Goal: Task Accomplishment & Management: Complete application form

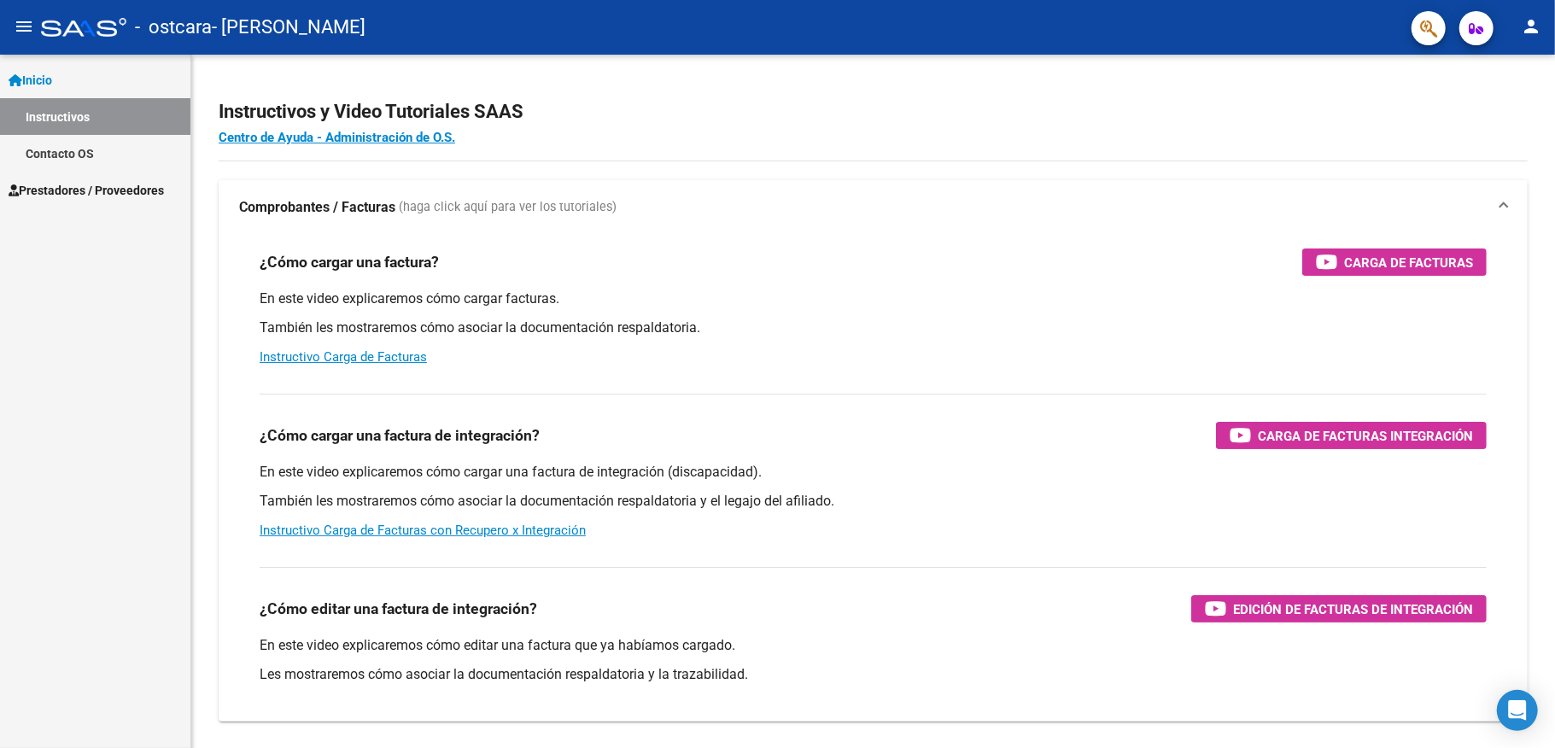
click at [100, 184] on span "Prestadores / Proveedores" at bounding box center [86, 190] width 155 height 19
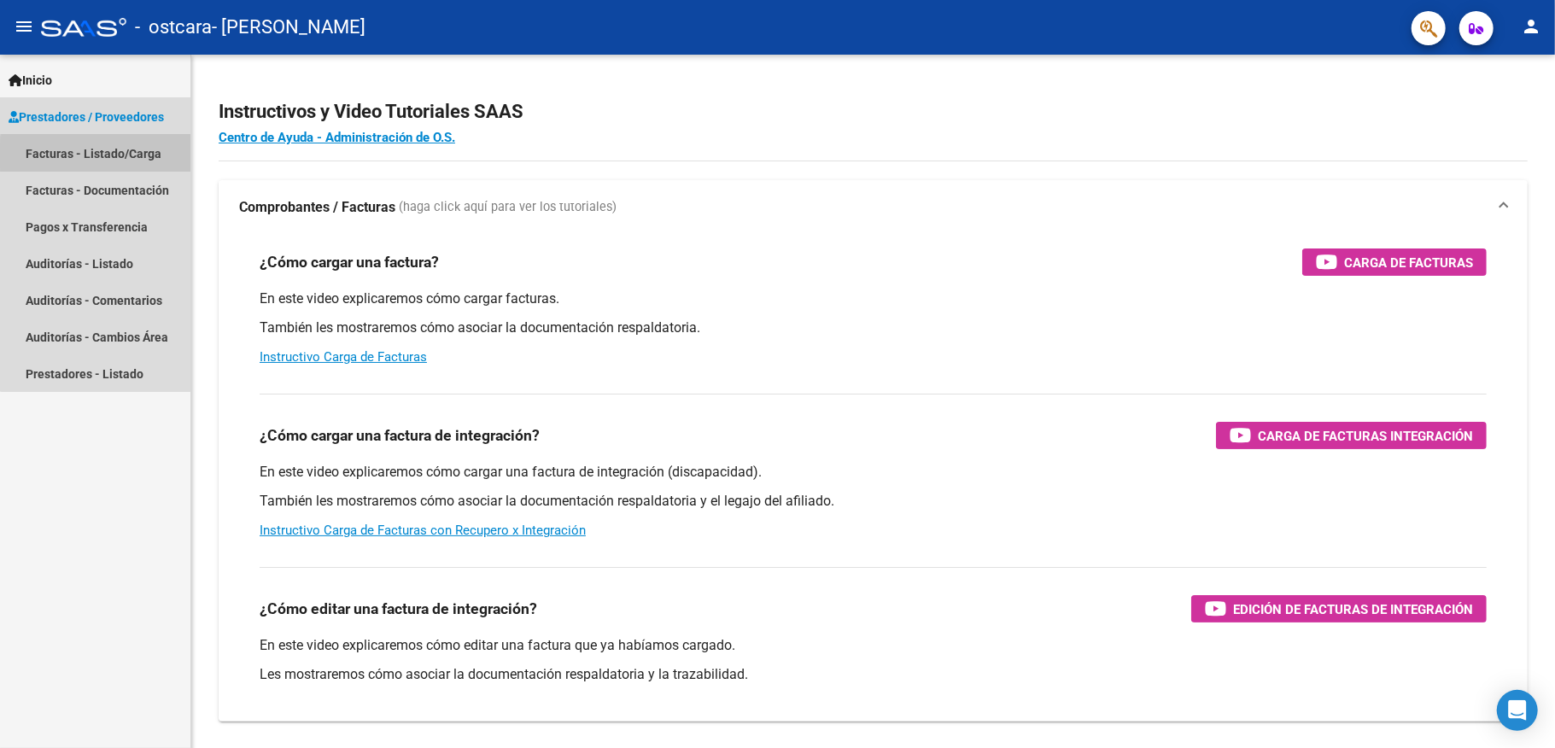
click at [108, 155] on link "Facturas - Listado/Carga" at bounding box center [95, 153] width 190 height 37
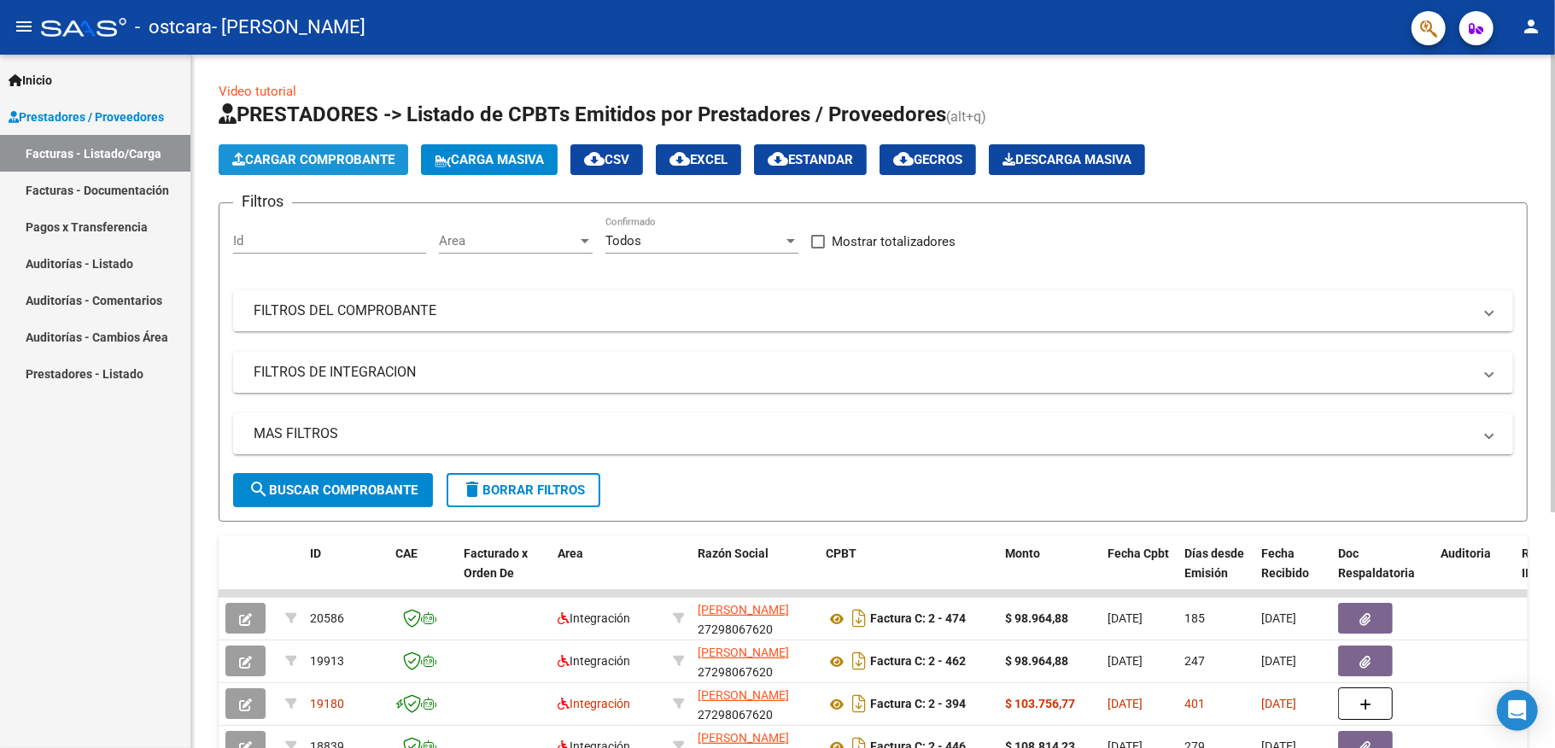
click at [255, 162] on span "Cargar Comprobante" at bounding box center [313, 159] width 162 height 15
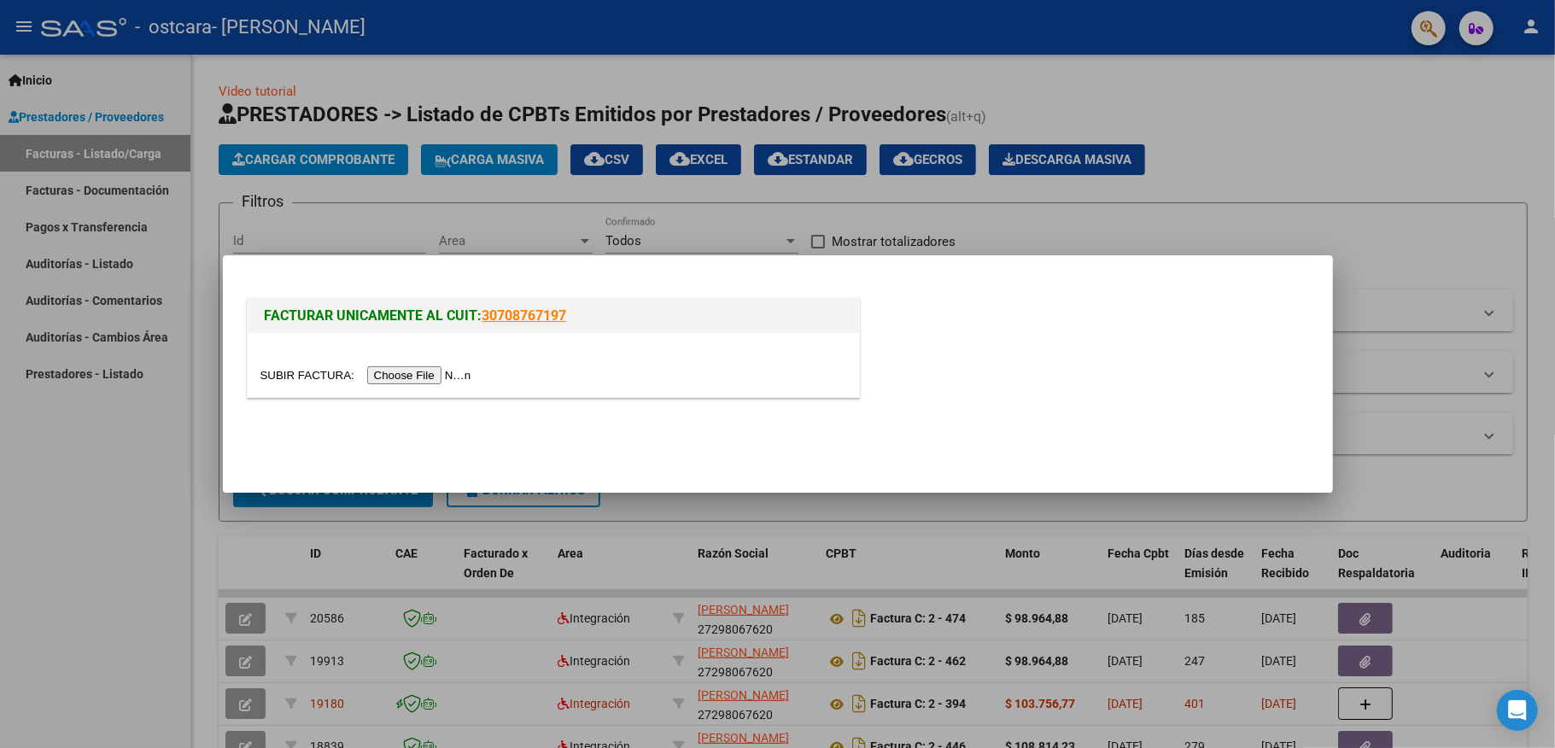
click at [477, 371] on input "file" at bounding box center [369, 375] width 216 height 18
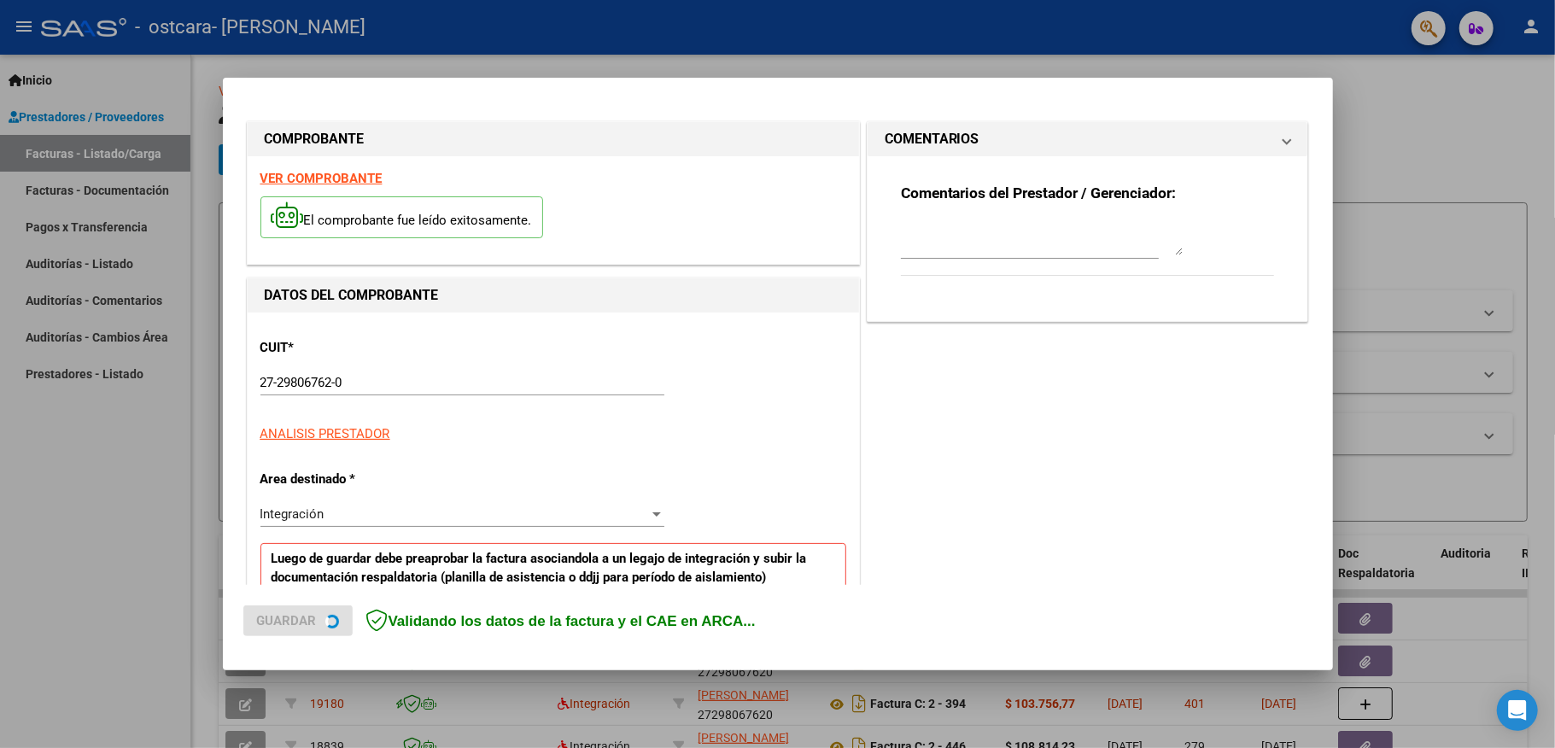
scroll to position [323, 0]
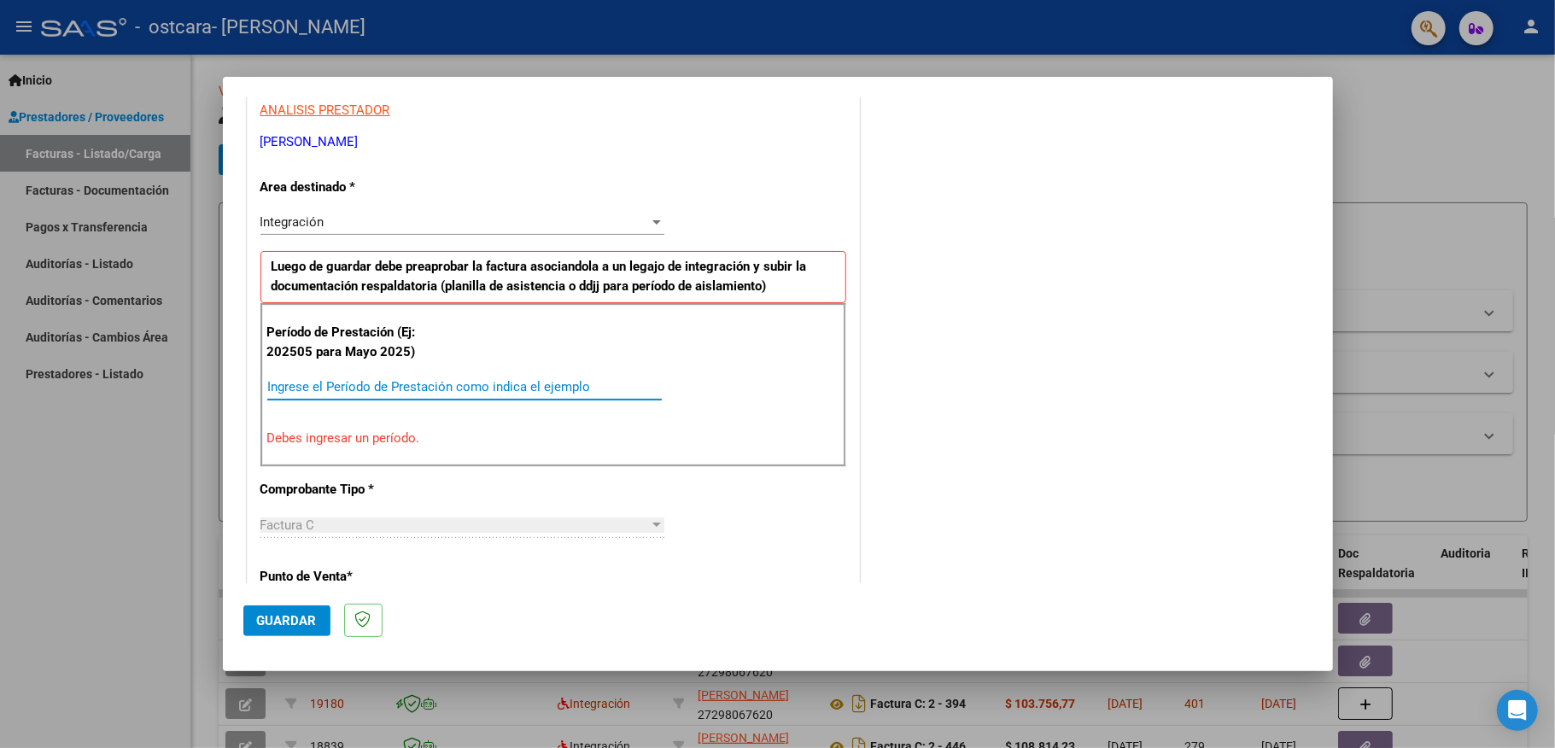
click at [478, 394] on input "Ingrese el Período de Prestación como indica el ejemplo" at bounding box center [464, 386] width 395 height 15
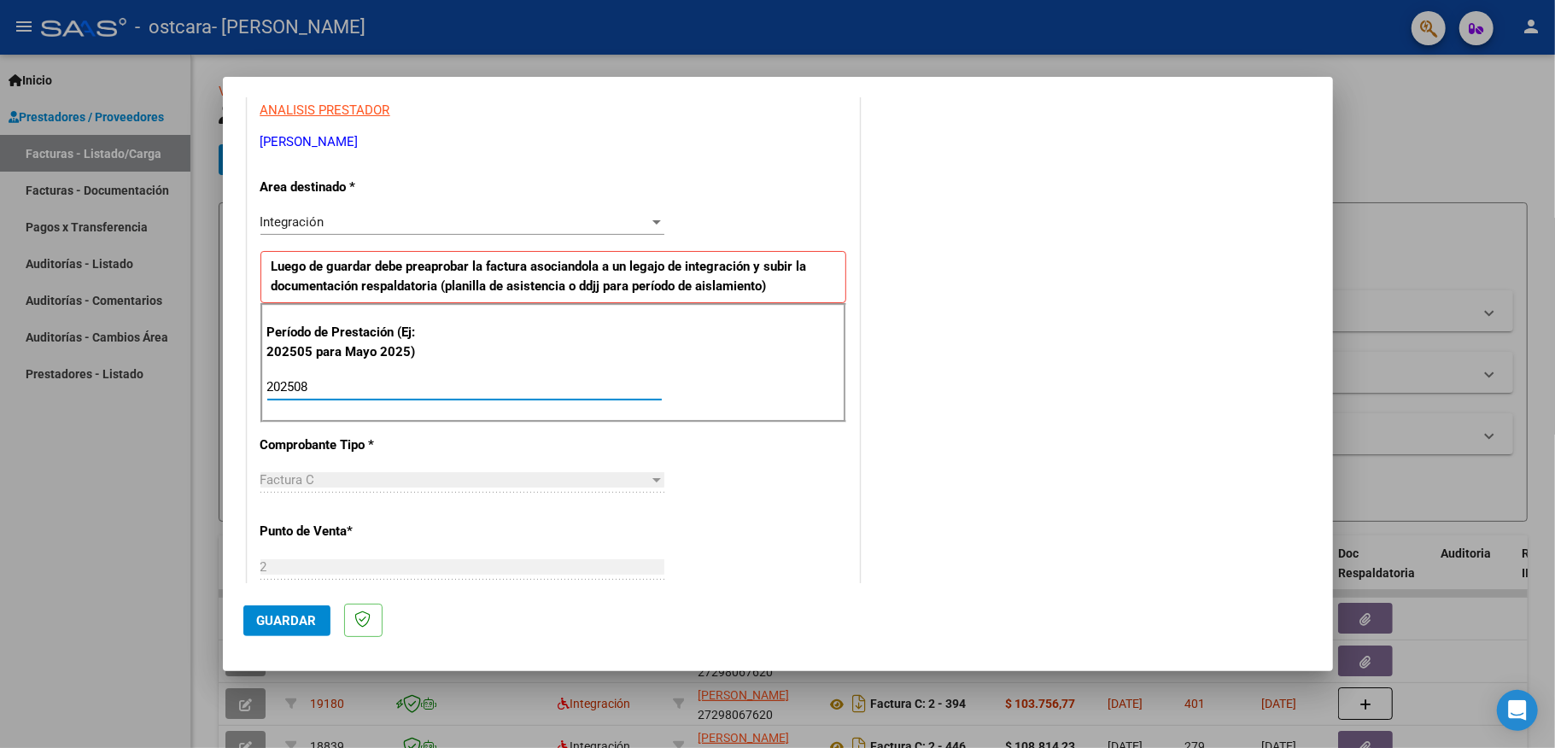
type input "202508"
click at [468, 477] on div "Factura C" at bounding box center [455, 479] width 389 height 15
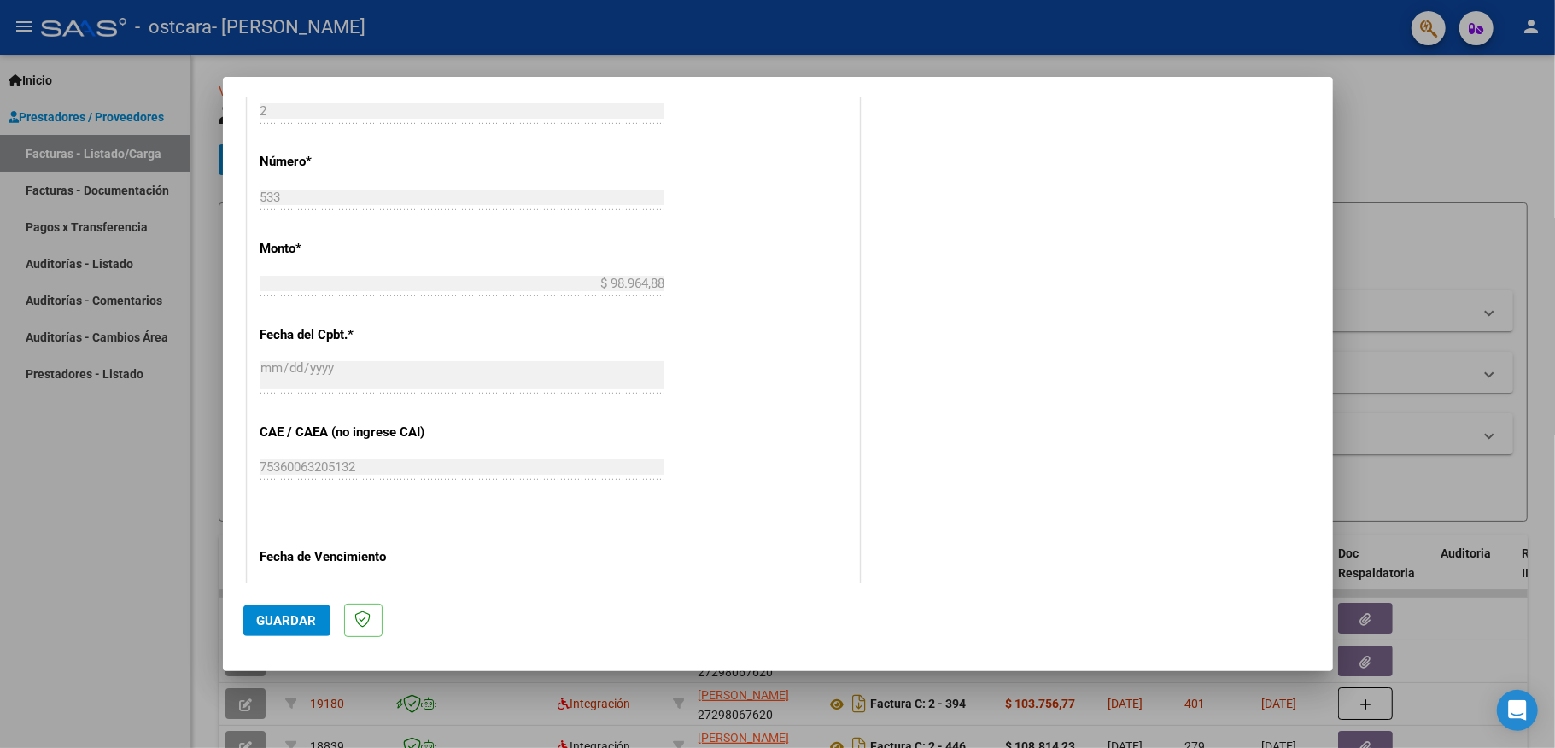
scroll to position [999, 0]
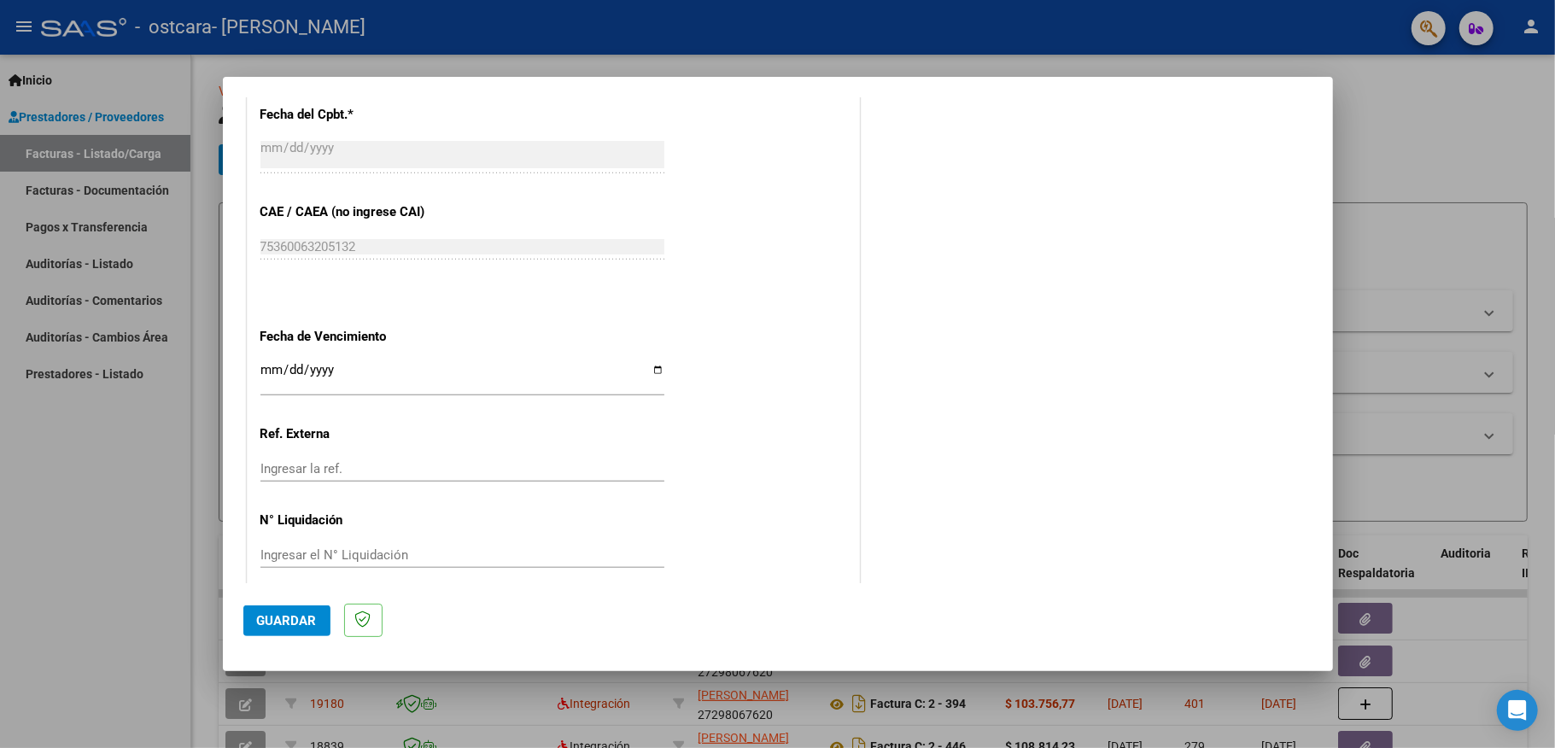
click at [647, 363] on input "Ingresar la fecha" at bounding box center [463, 376] width 404 height 27
type input "[DATE]"
click at [429, 456] on div "Ingresar la ref." at bounding box center [463, 469] width 404 height 26
click at [436, 548] on input "Ingresar el N° Liquidación" at bounding box center [463, 555] width 404 height 15
type input "00000533"
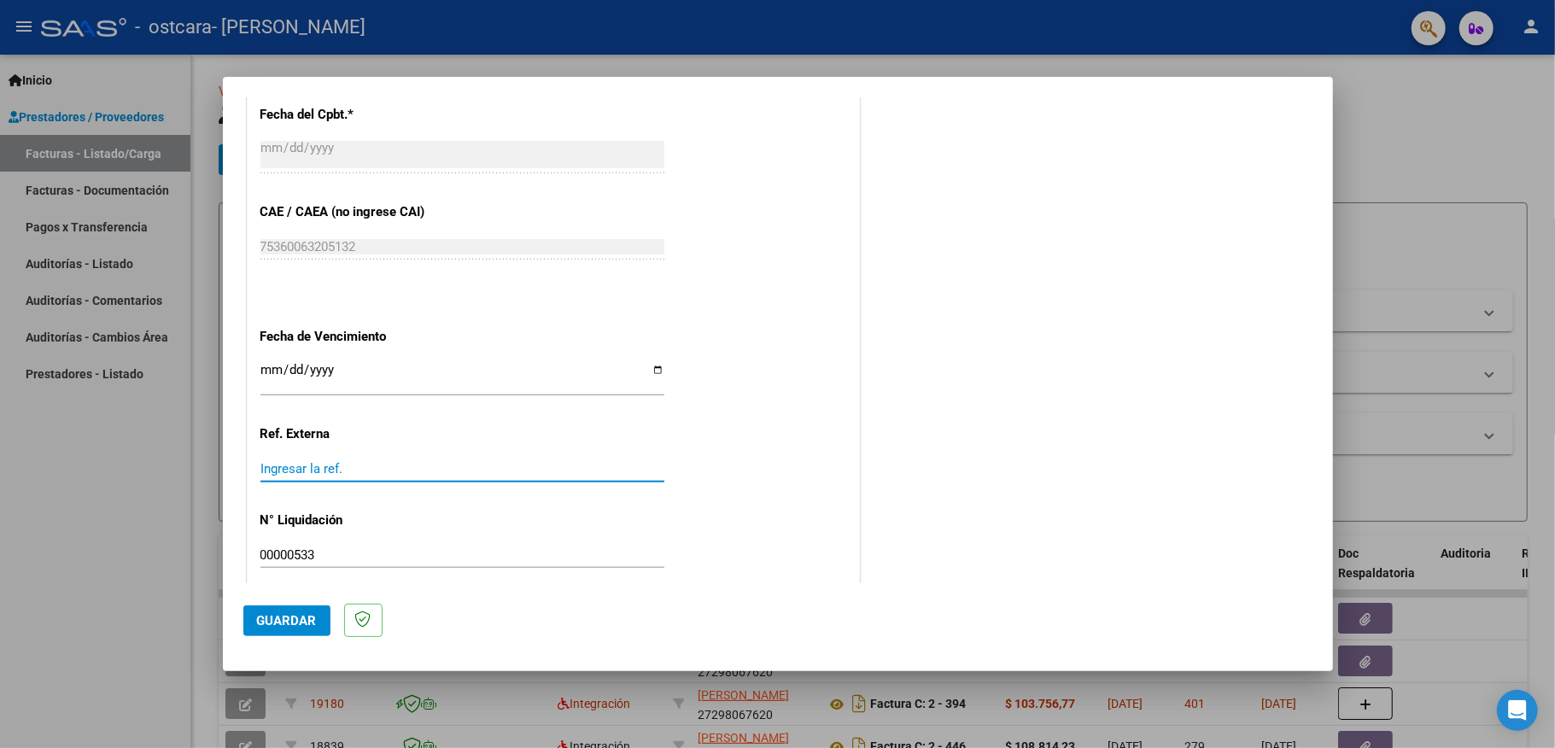
click at [435, 461] on input "Ingresar la ref." at bounding box center [463, 468] width 404 height 15
type input "00002"
click at [288, 627] on span "Guardar" at bounding box center [287, 620] width 60 height 15
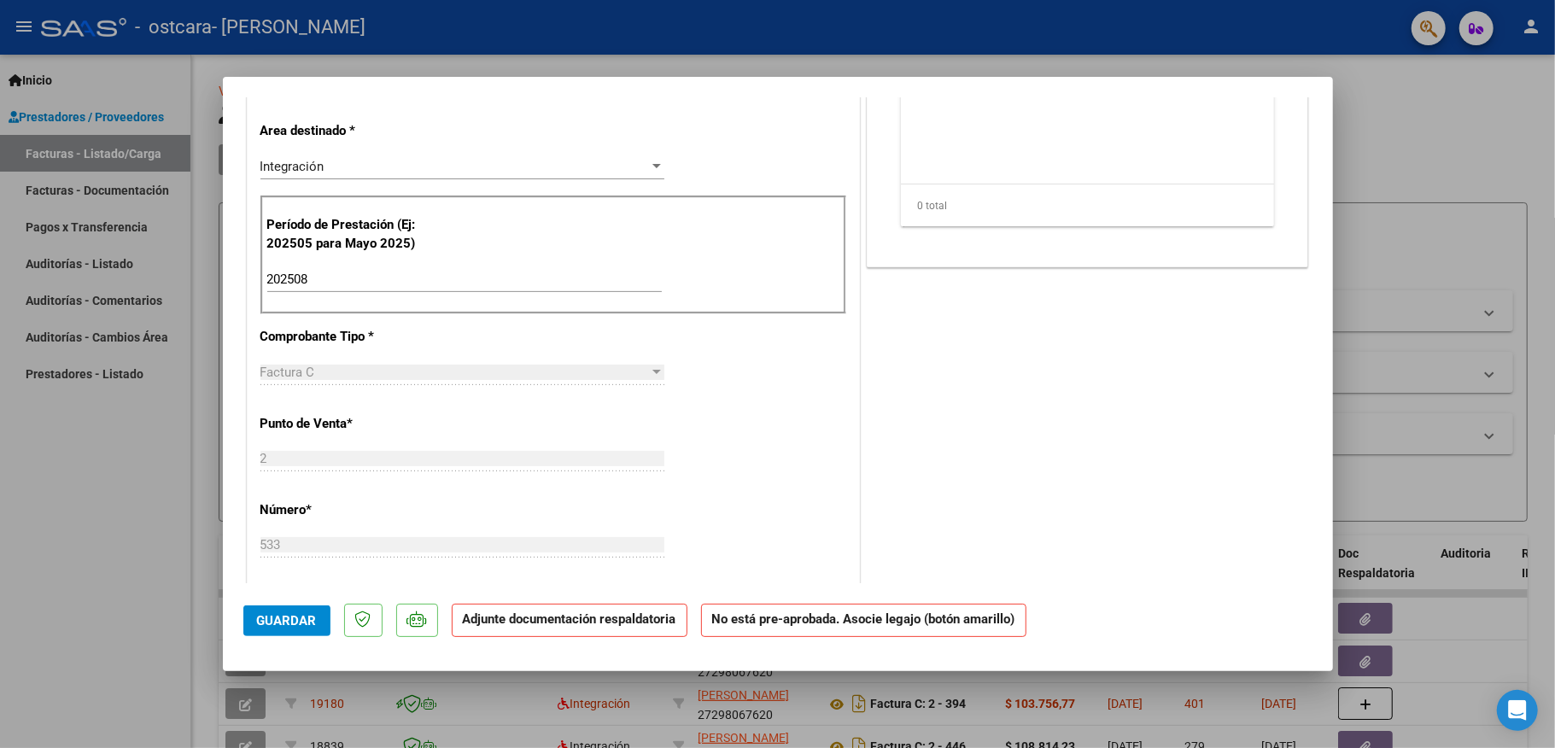
scroll to position [0, 0]
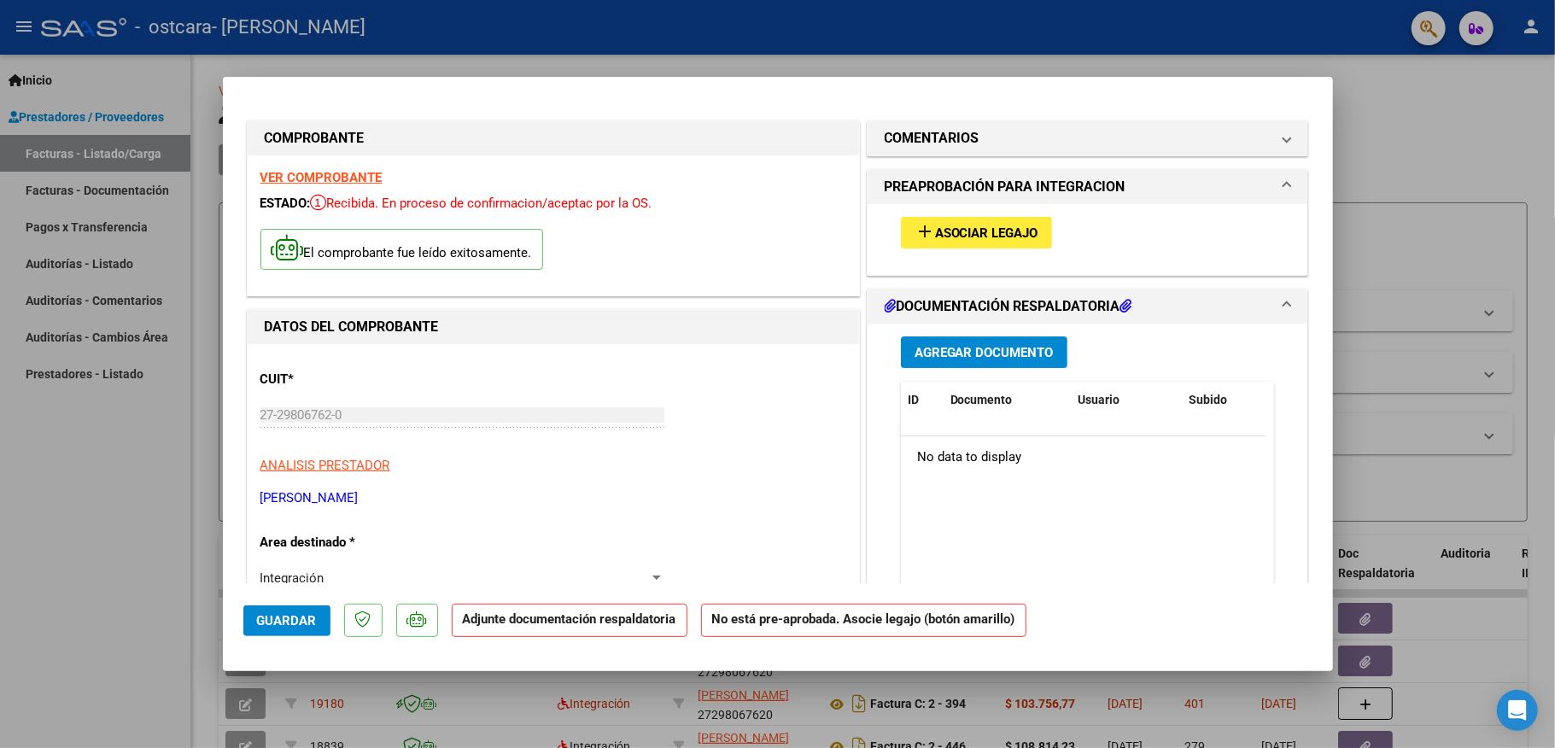
click at [901, 234] on button "add Asociar Legajo" at bounding box center [976, 233] width 151 height 32
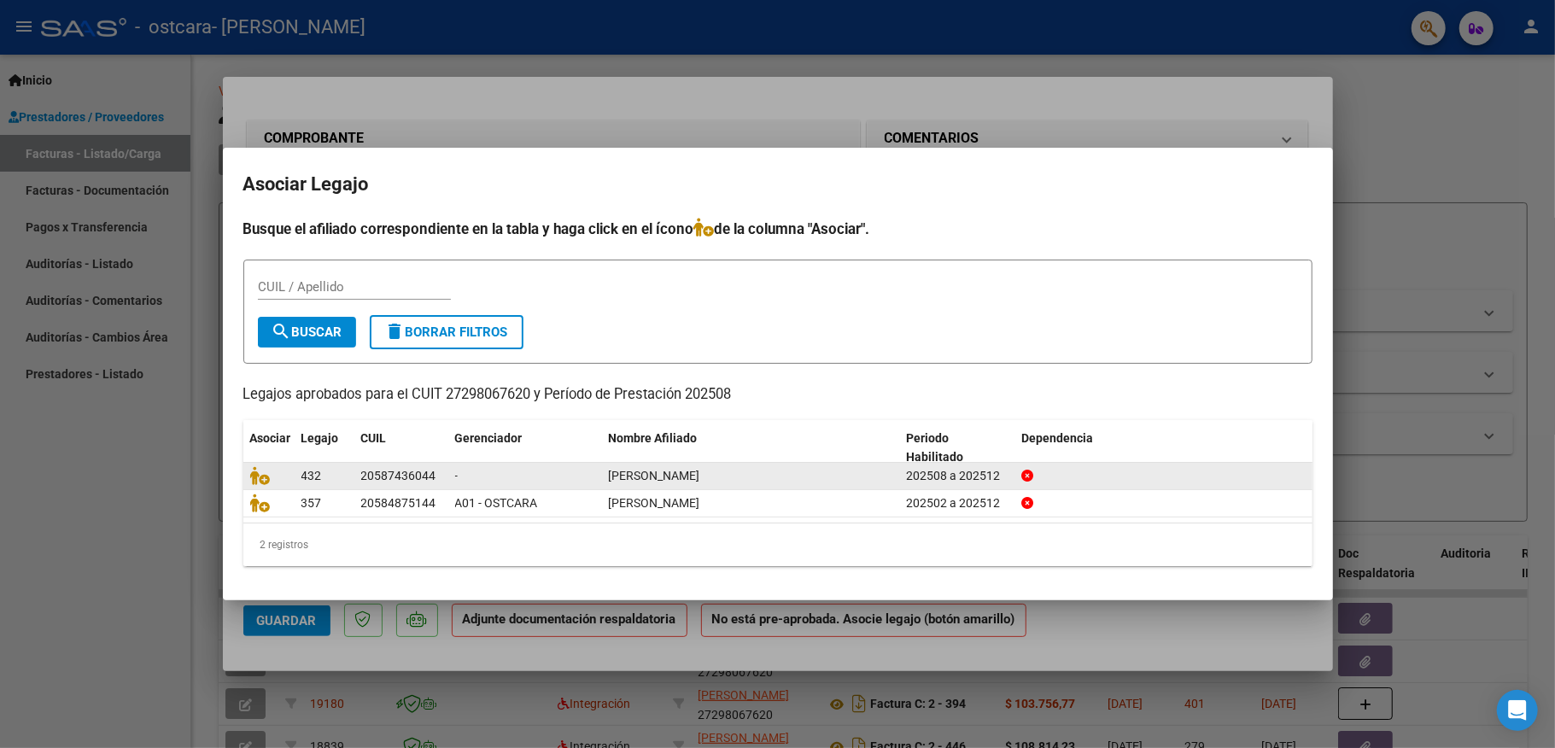
click at [313, 470] on span "432" at bounding box center [312, 476] width 20 height 14
click at [1002, 477] on div "202508 a 202512" at bounding box center [957, 476] width 102 height 20
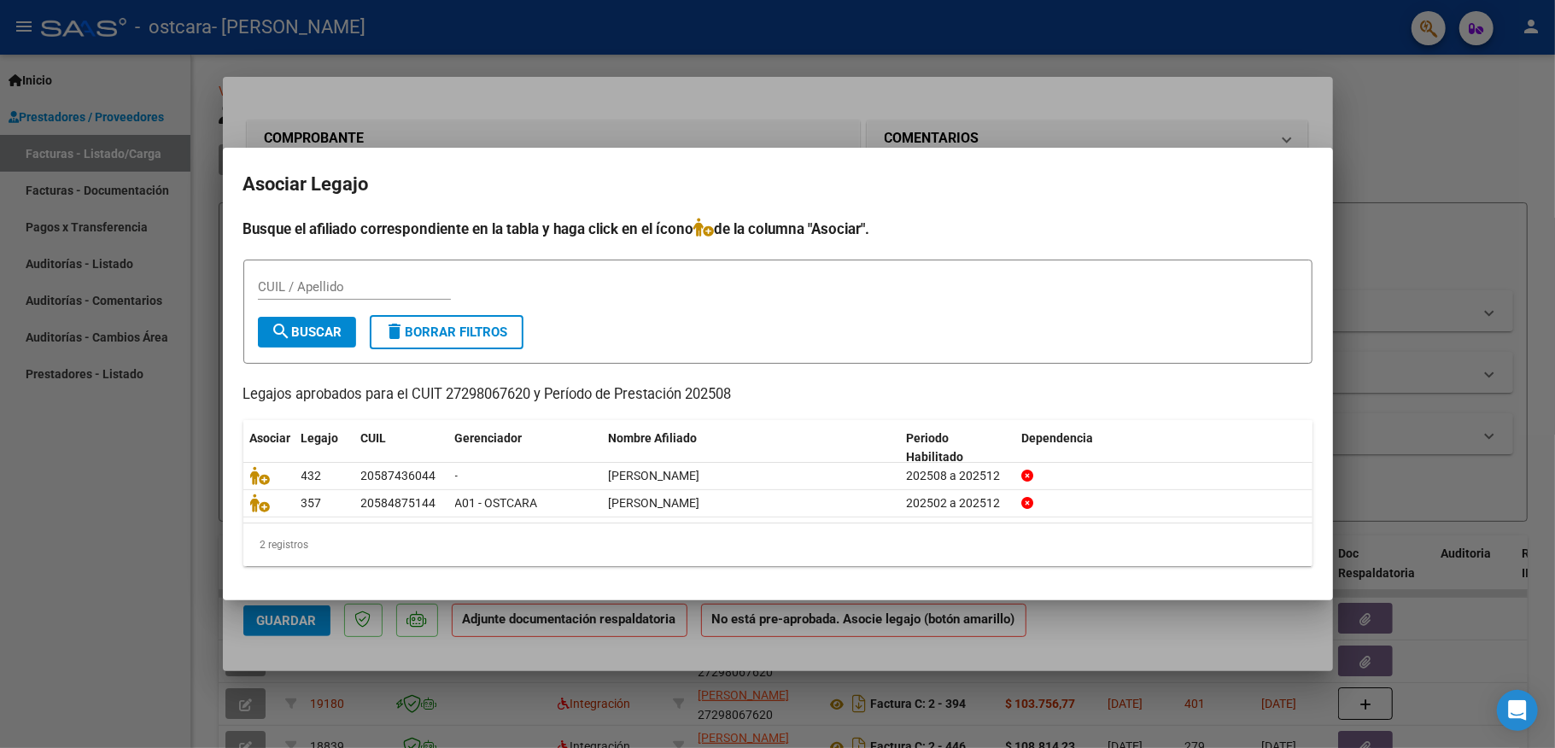
click at [319, 279] on input "CUIL / Apellido" at bounding box center [354, 286] width 193 height 15
type input "58743604"
click at [302, 329] on span "search Buscar" at bounding box center [307, 332] width 71 height 15
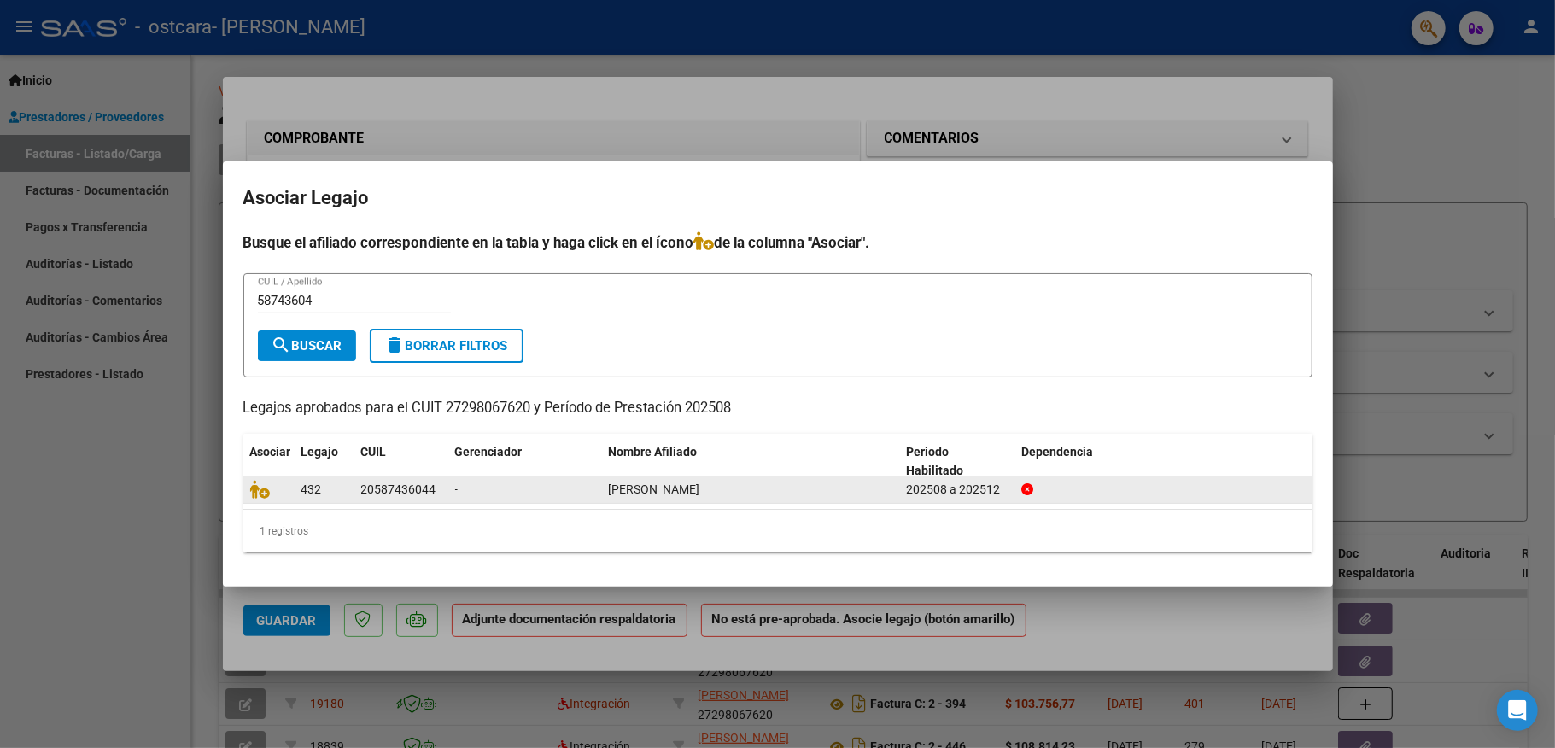
click at [411, 485] on div "20587436044" at bounding box center [398, 490] width 75 height 20
click at [260, 494] on icon at bounding box center [260, 489] width 20 height 19
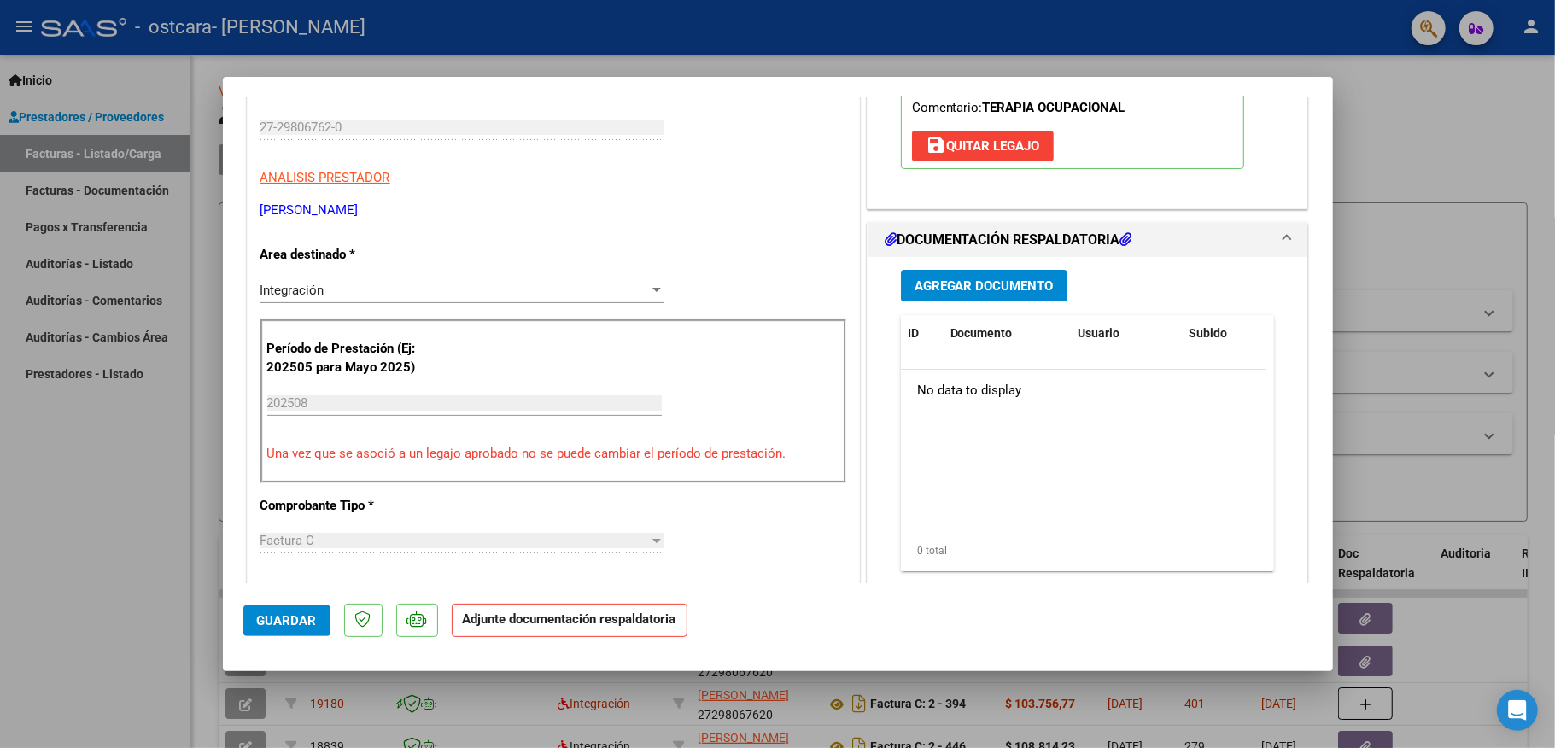
scroll to position [315, 0]
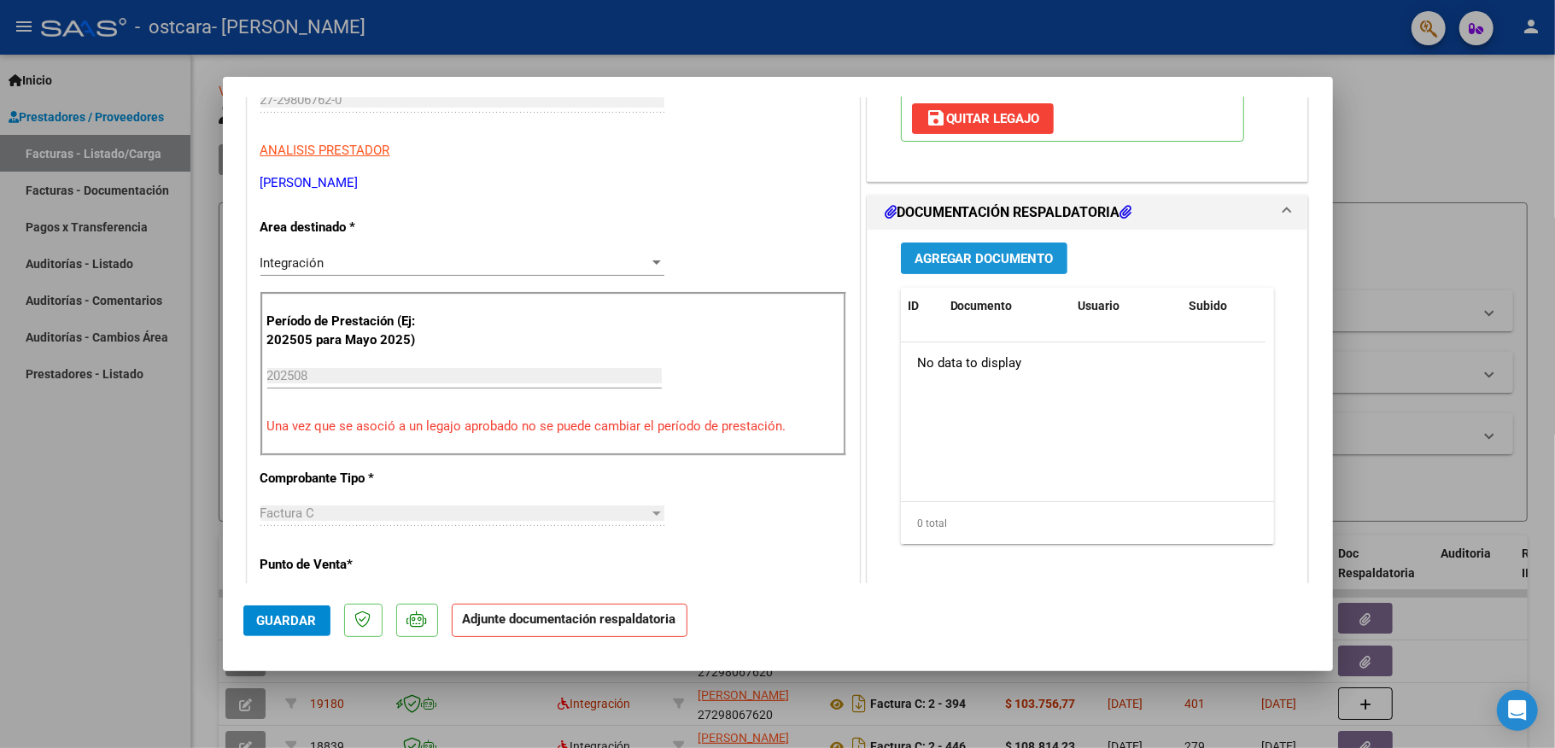
click at [981, 261] on span "Agregar Documento" at bounding box center [984, 258] width 139 height 15
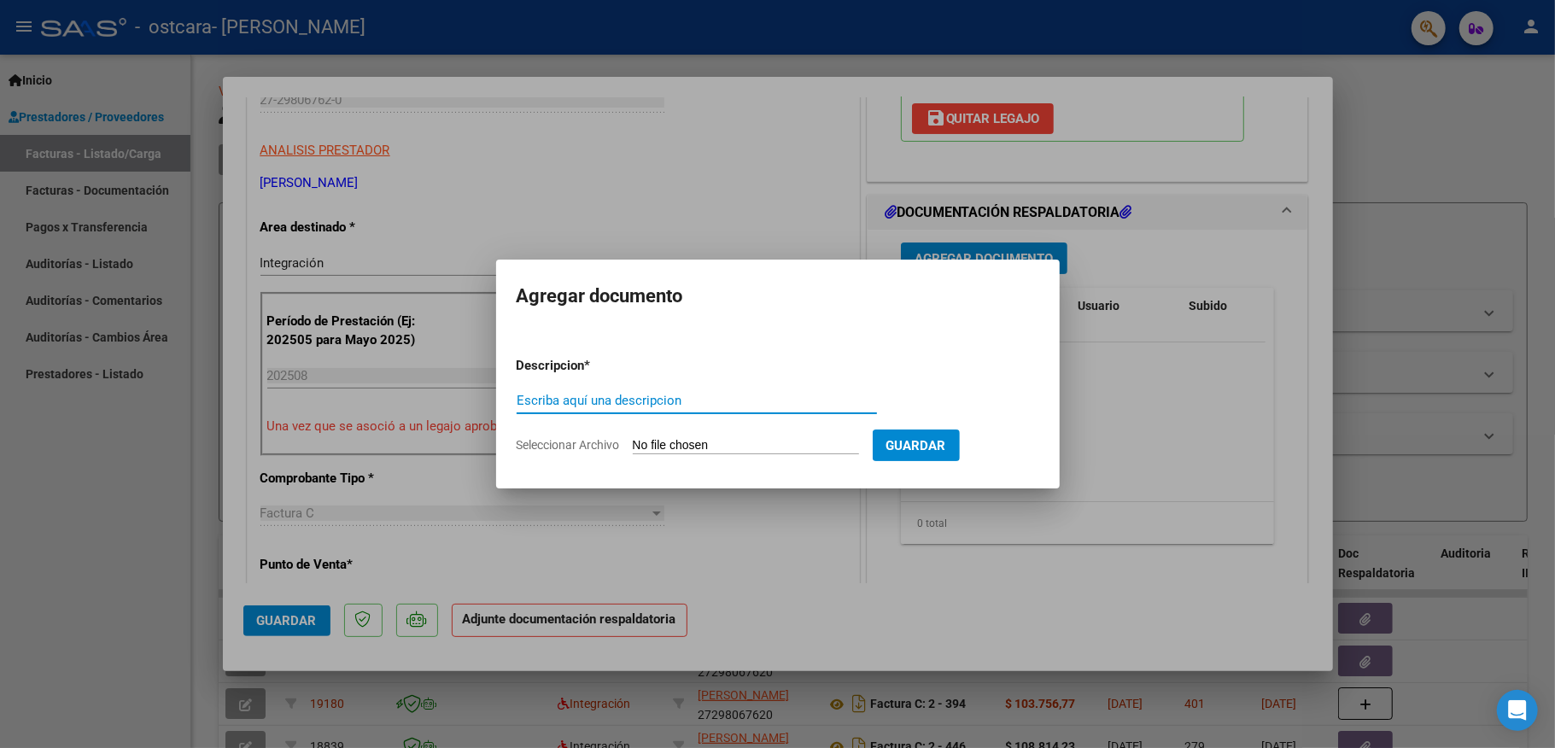
click at [642, 400] on input "Escriba aquí una descripcion" at bounding box center [697, 400] width 360 height 15
type input "FACTURA"
click at [739, 434] on form "Descripcion * FACTURA Escriba aquí una descripcion Seleccionar Archivo Guardar" at bounding box center [778, 405] width 523 height 125
click at [722, 439] on input "Seleccionar Archivo" at bounding box center [746, 446] width 226 height 16
type input "C:\fakepath\27298067620_011_00002_00000533nacho agost 25.pdf"
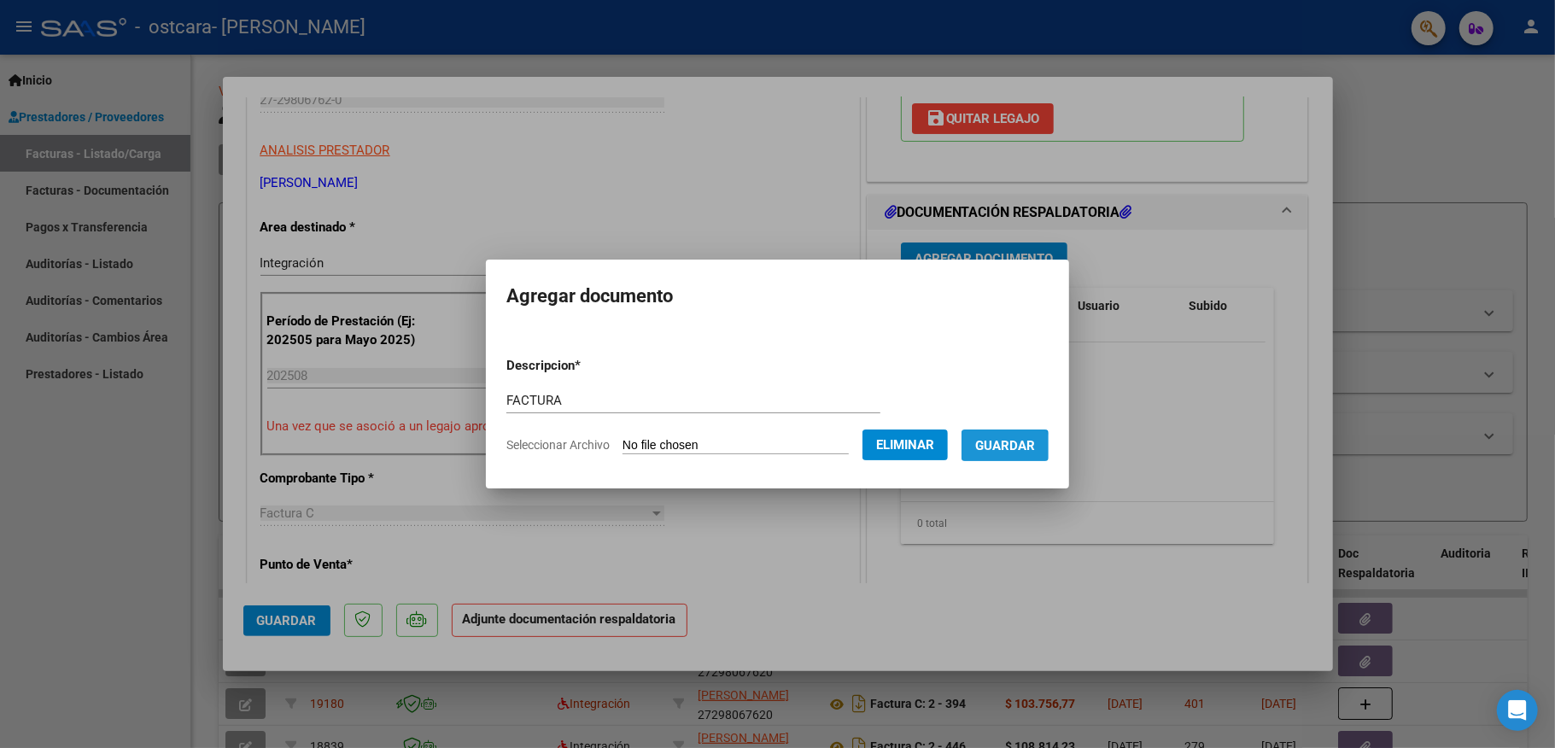
click at [1011, 451] on span "Guardar" at bounding box center [1005, 445] width 60 height 15
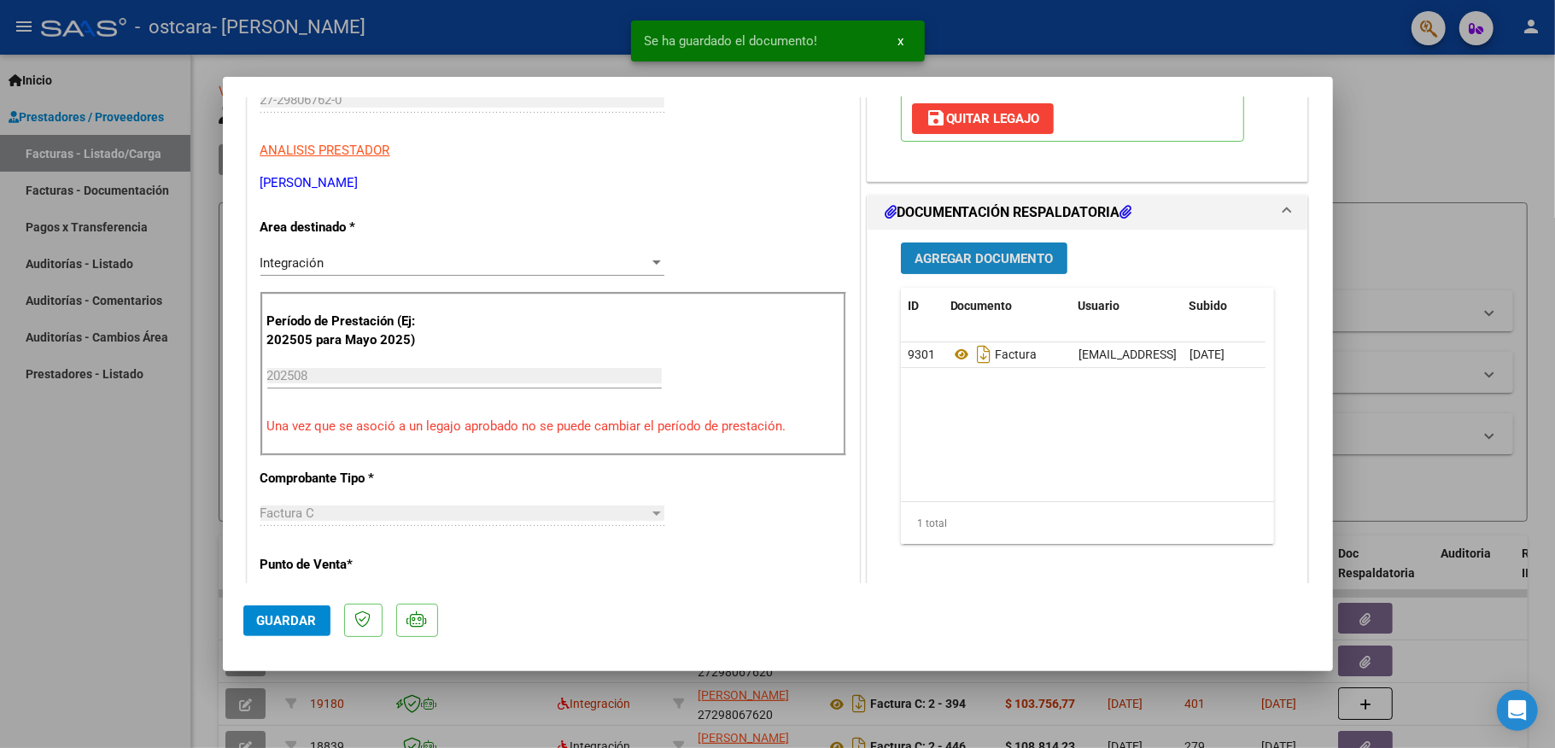
click at [1015, 258] on span "Agregar Documento" at bounding box center [984, 258] width 139 height 15
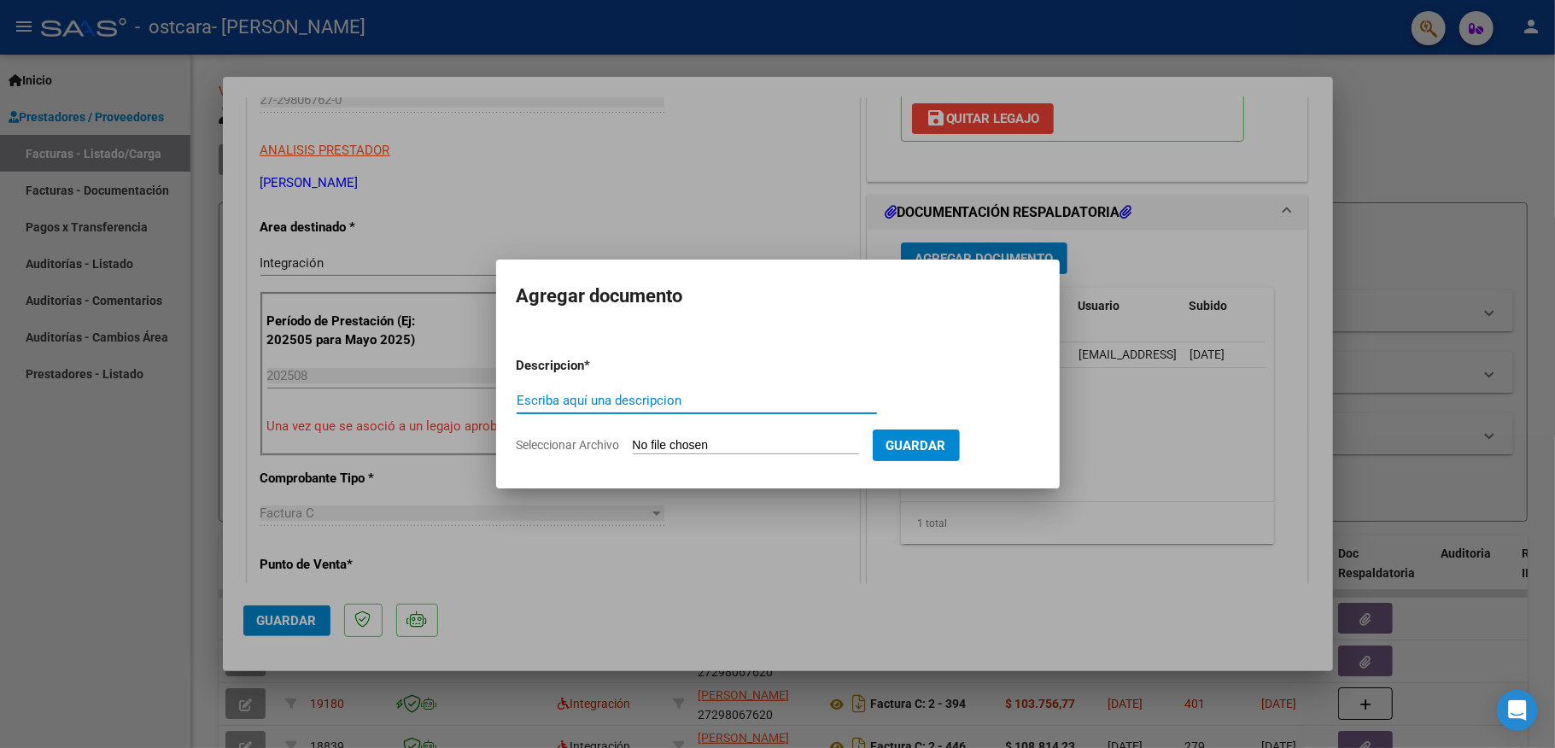
click at [814, 407] on input "Escriba aquí una descripcion" at bounding box center [697, 400] width 360 height 15
type input "PLANILLA"
click at [733, 435] on form "Descripcion * PLANILLA Escriba aquí una descripcion Seleccionar Archivo Guardar" at bounding box center [778, 405] width 523 height 125
click at [736, 448] on input "Seleccionar Archivo" at bounding box center [746, 446] width 226 height 16
type input "C:\fakepath\planilla [PERSON_NAME] 25.pdf"
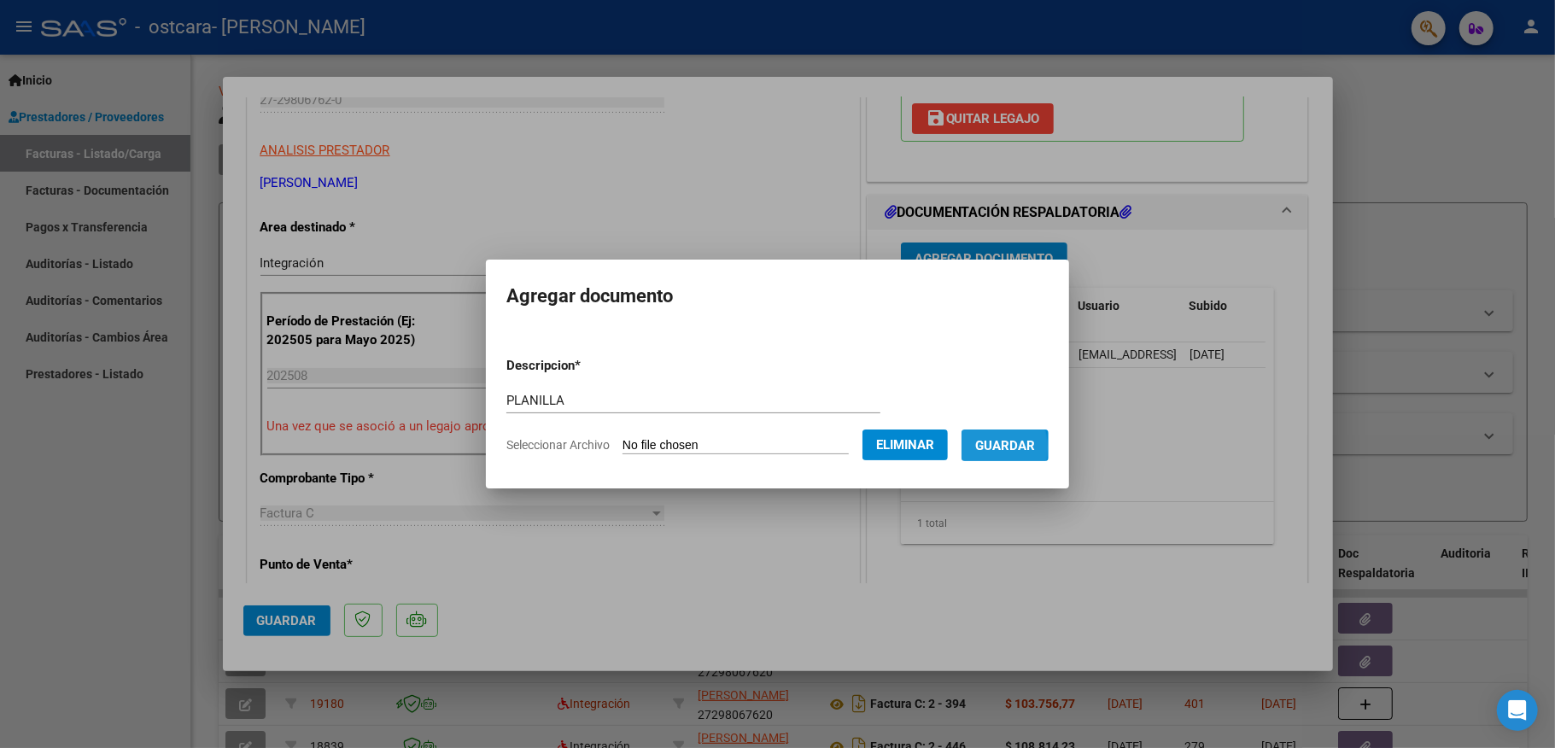
click at [984, 448] on span "Guardar" at bounding box center [1005, 445] width 60 height 15
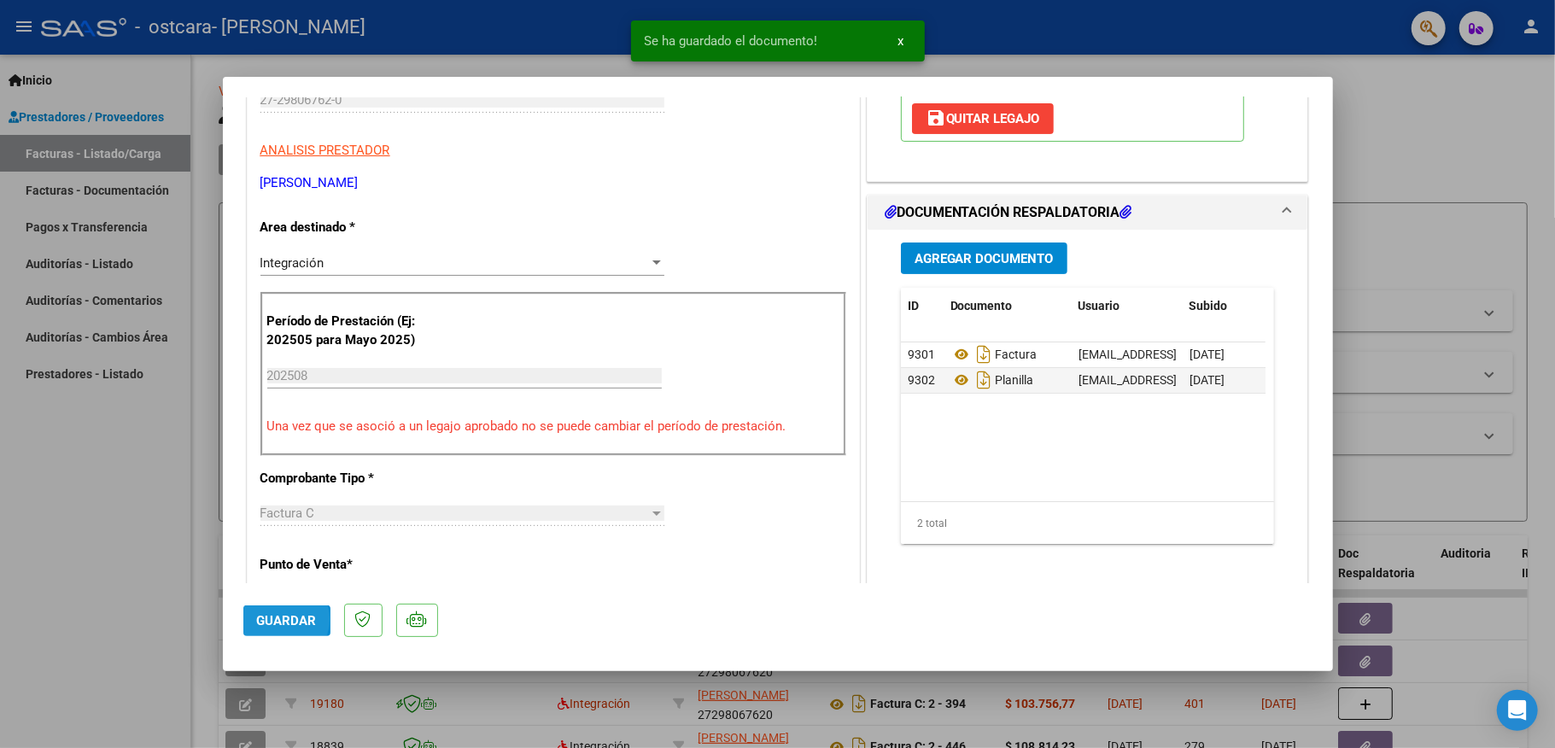
click at [278, 618] on span "Guardar" at bounding box center [287, 620] width 60 height 15
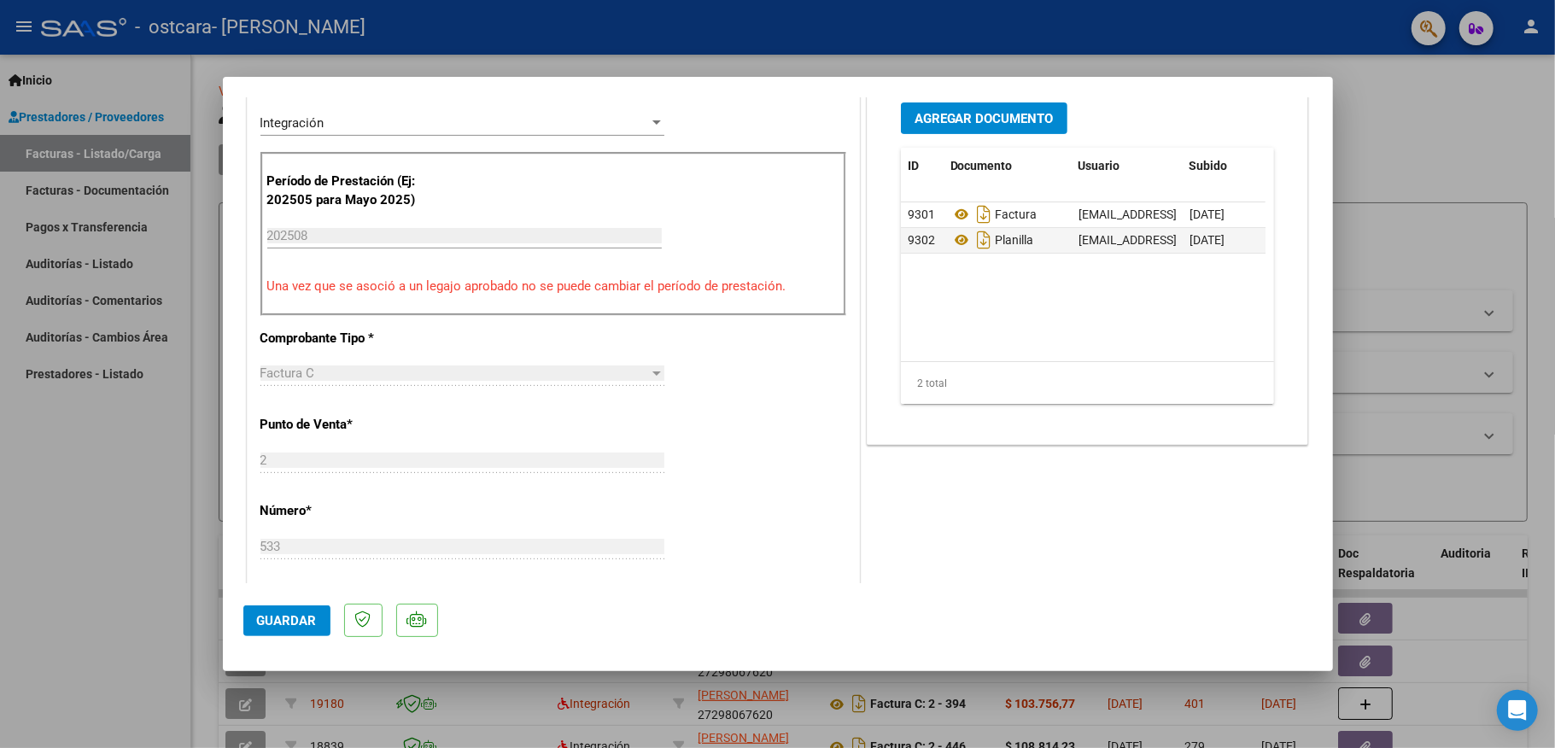
scroll to position [0, 0]
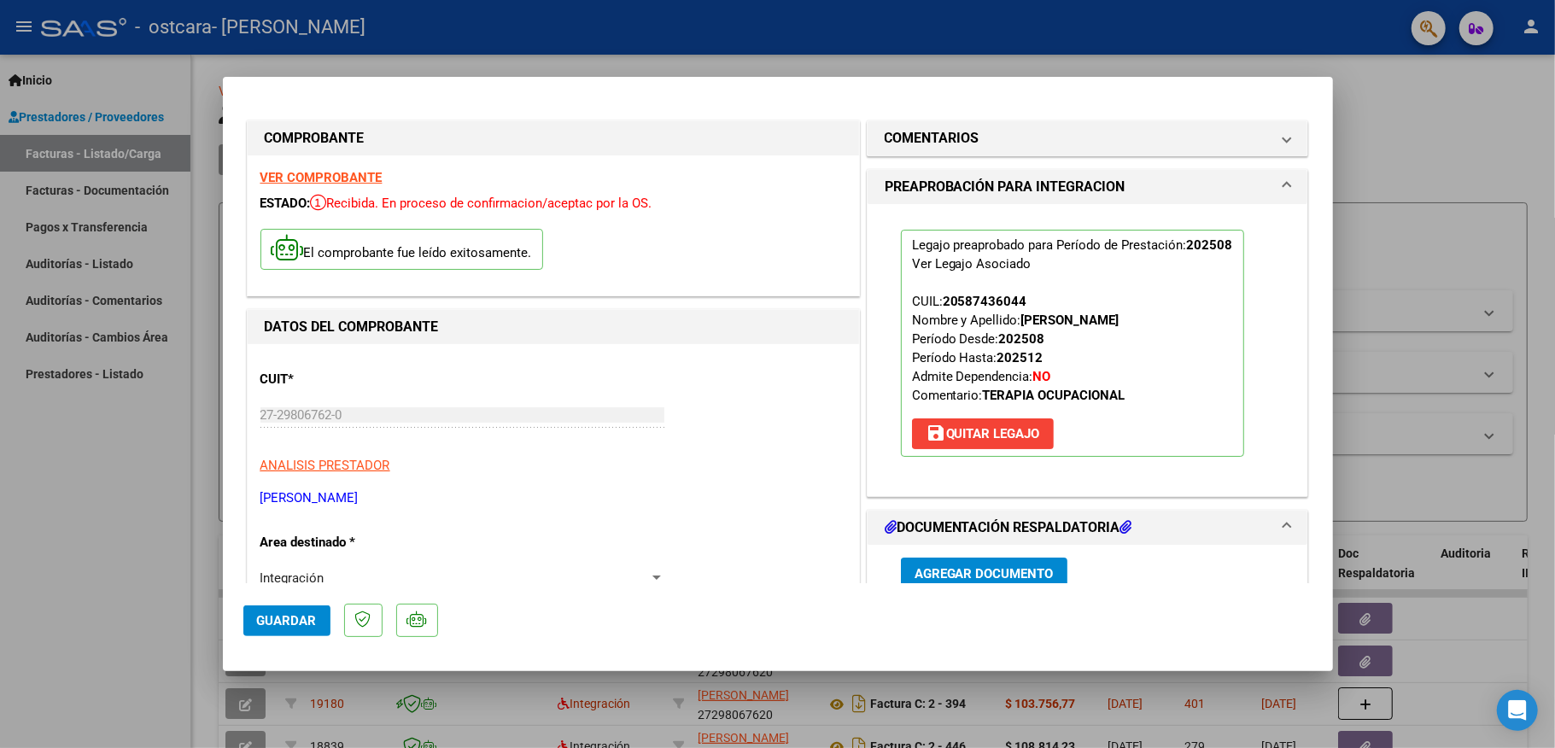
click at [1415, 125] on div at bounding box center [777, 374] width 1555 height 748
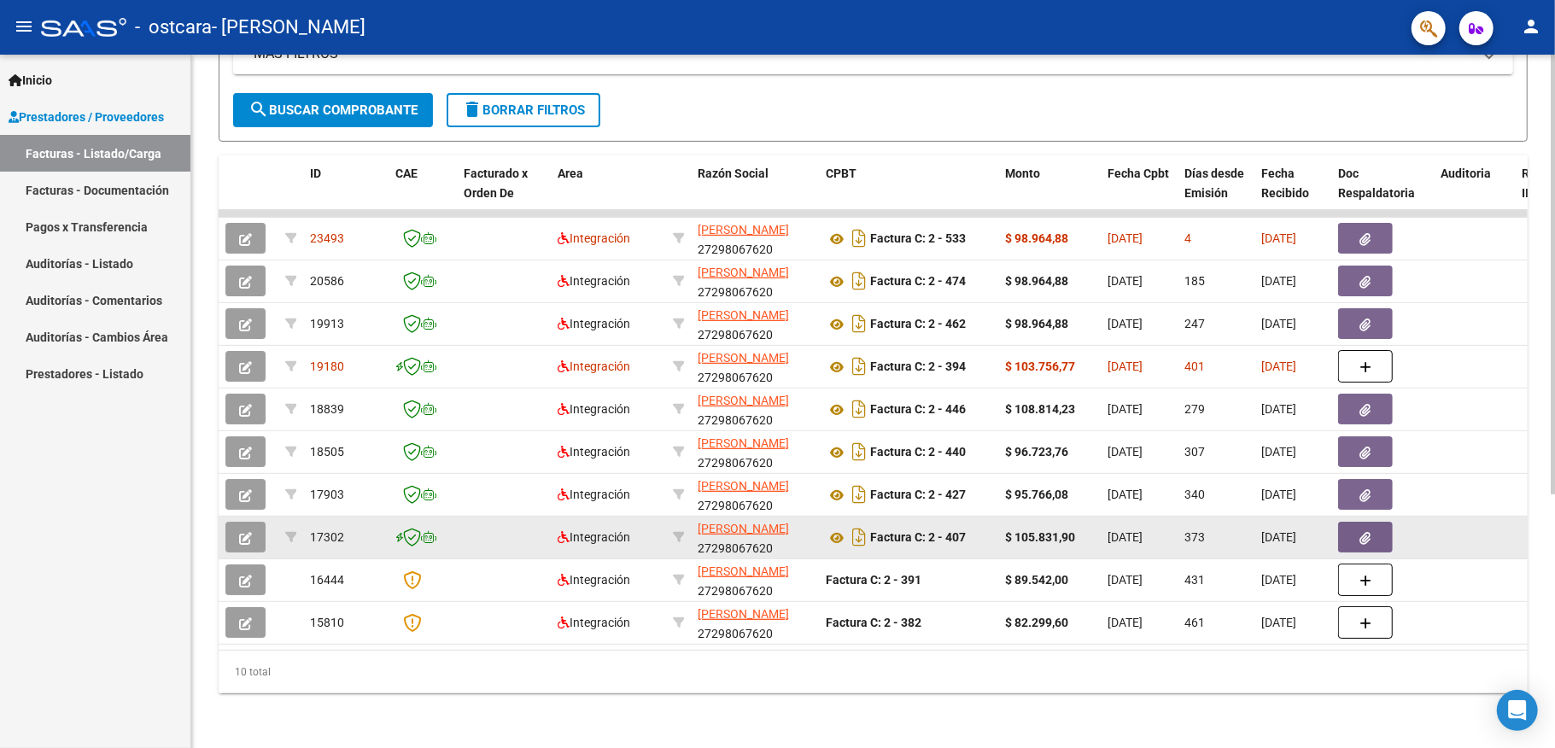
scroll to position [173, 0]
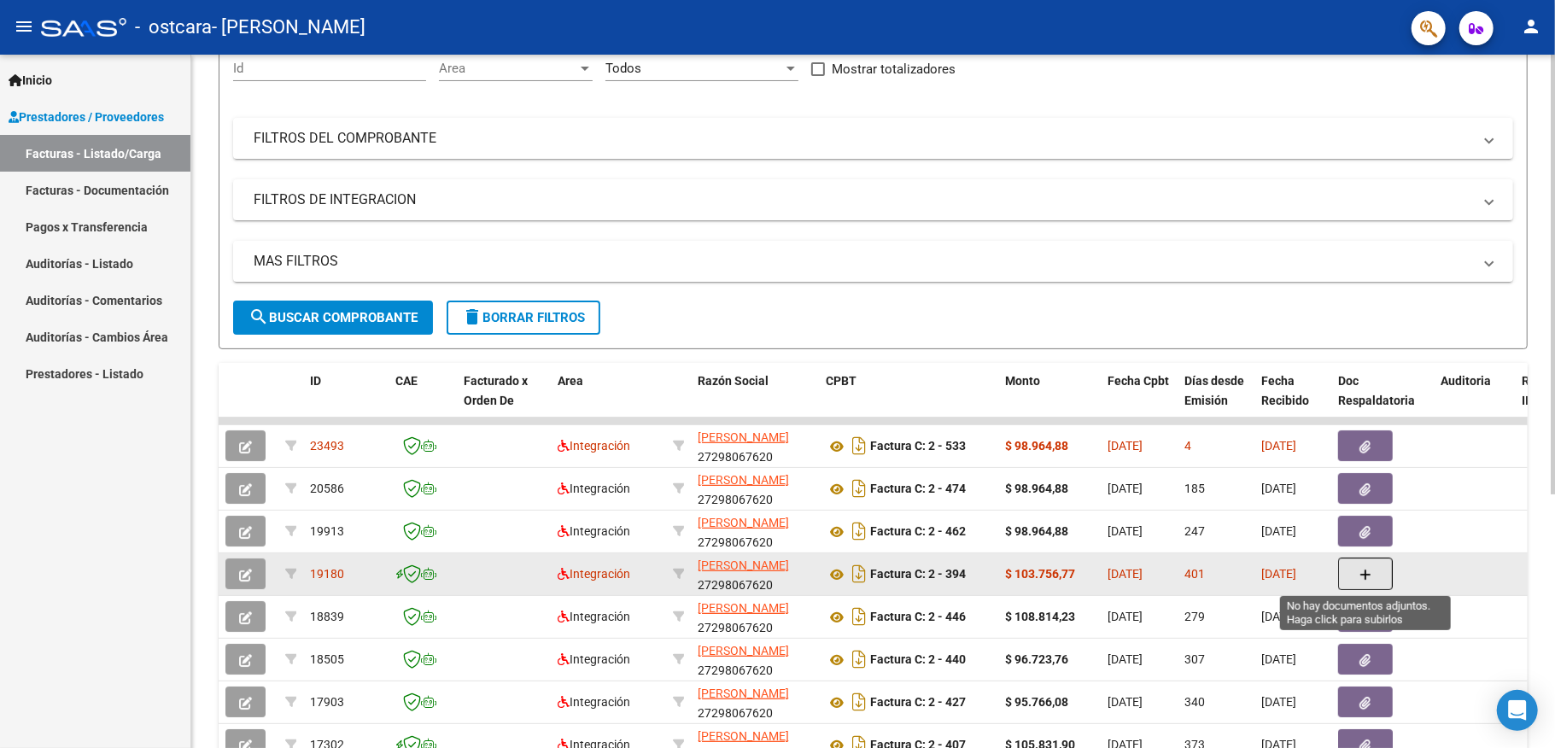
click at [1362, 575] on icon "button" at bounding box center [1366, 575] width 12 height 13
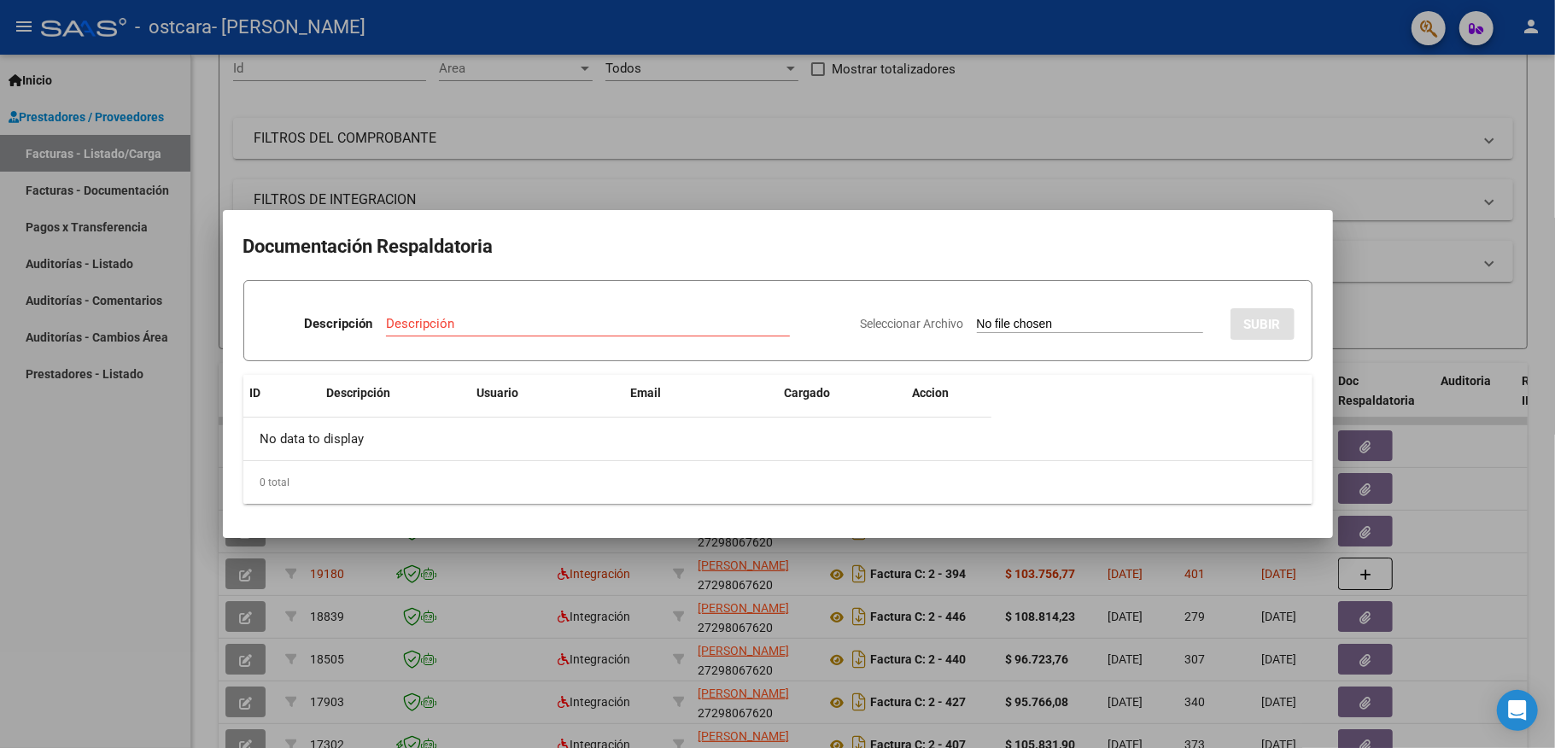
click at [1136, 130] on div at bounding box center [777, 374] width 1555 height 748
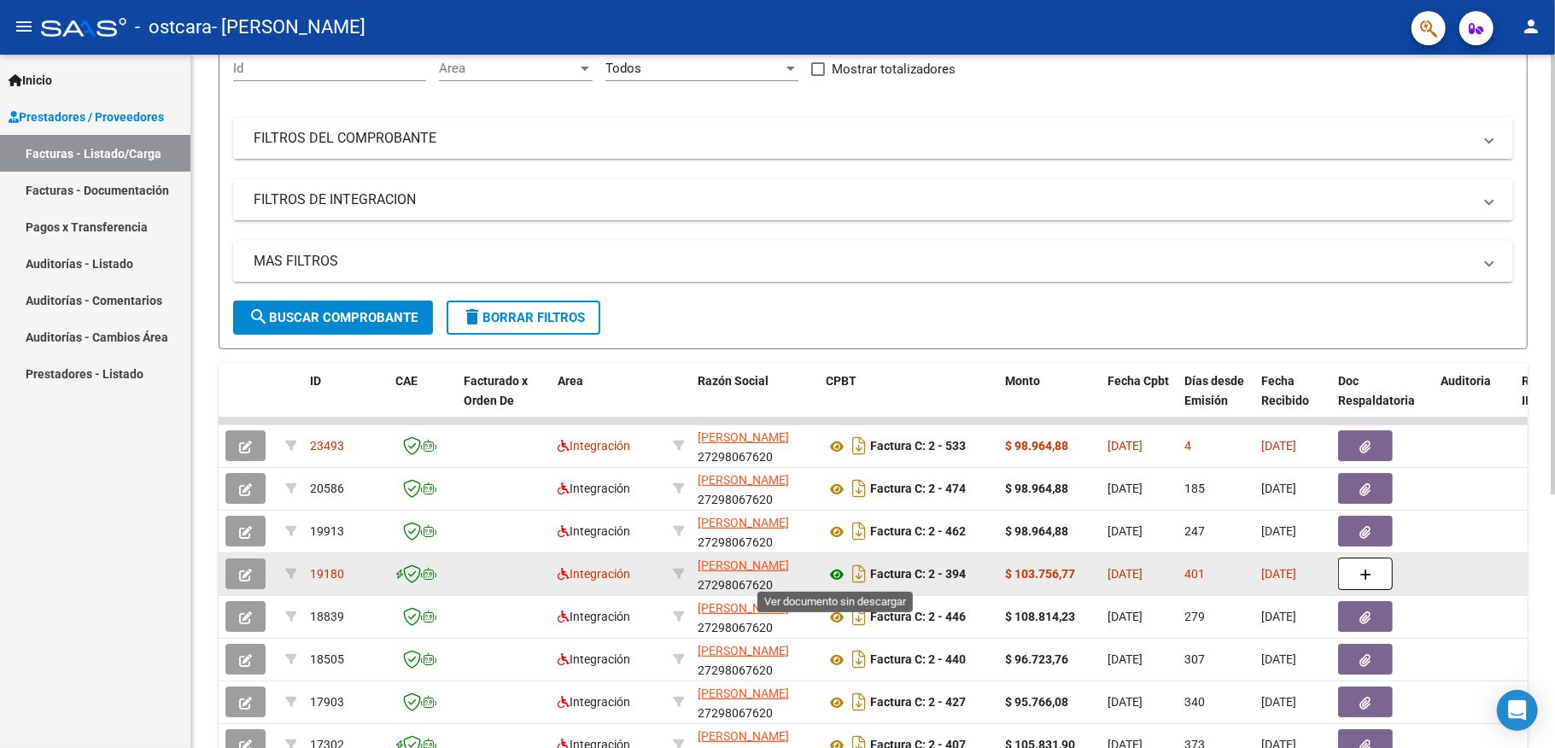
scroll to position [401, 0]
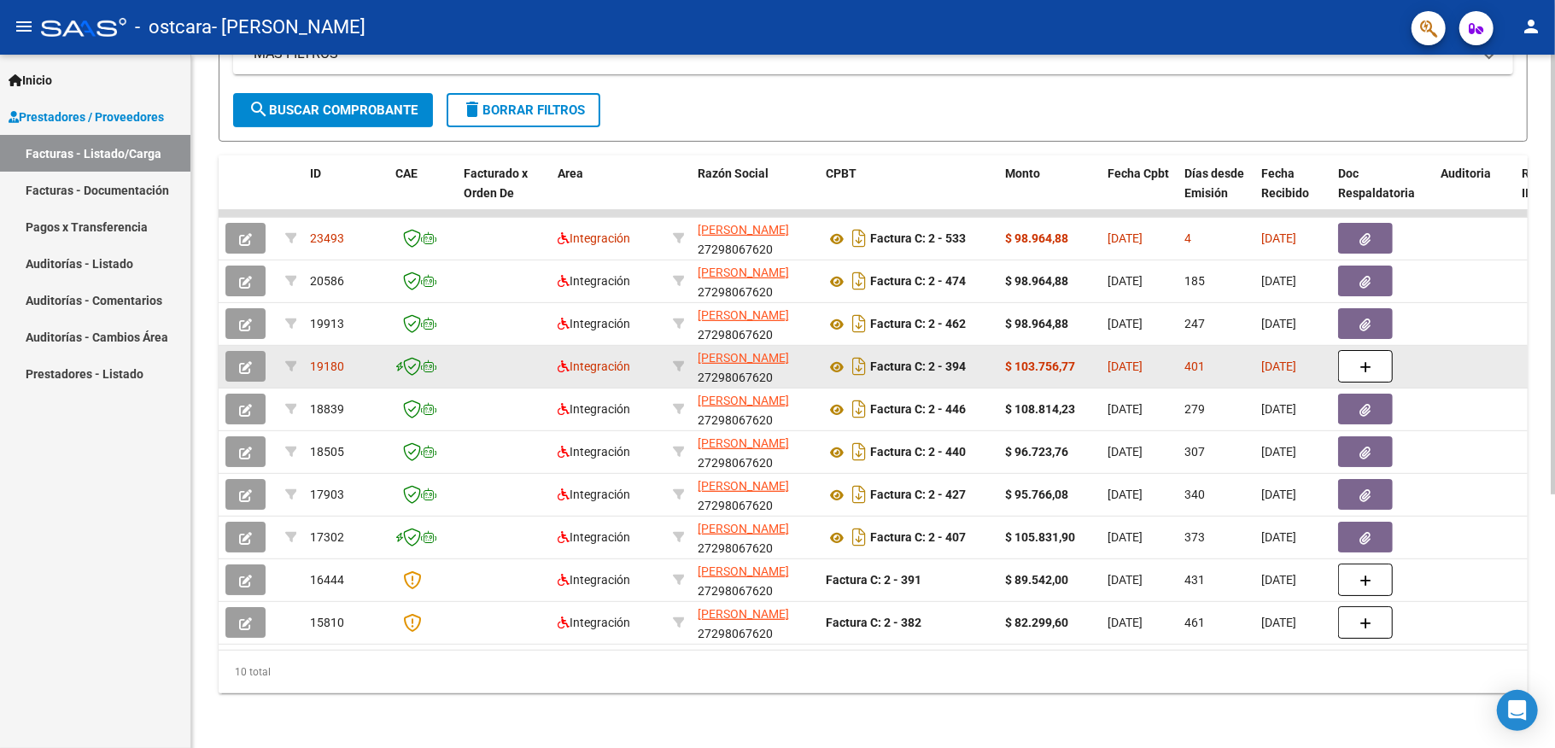
drag, startPoint x: 1374, startPoint y: 342, endPoint x: 1125, endPoint y: 332, distance: 249.6
click at [1125, 346] on datatable-body-cell "[DATE]" at bounding box center [1139, 367] width 77 height 42
click at [838, 357] on icon at bounding box center [837, 367] width 22 height 20
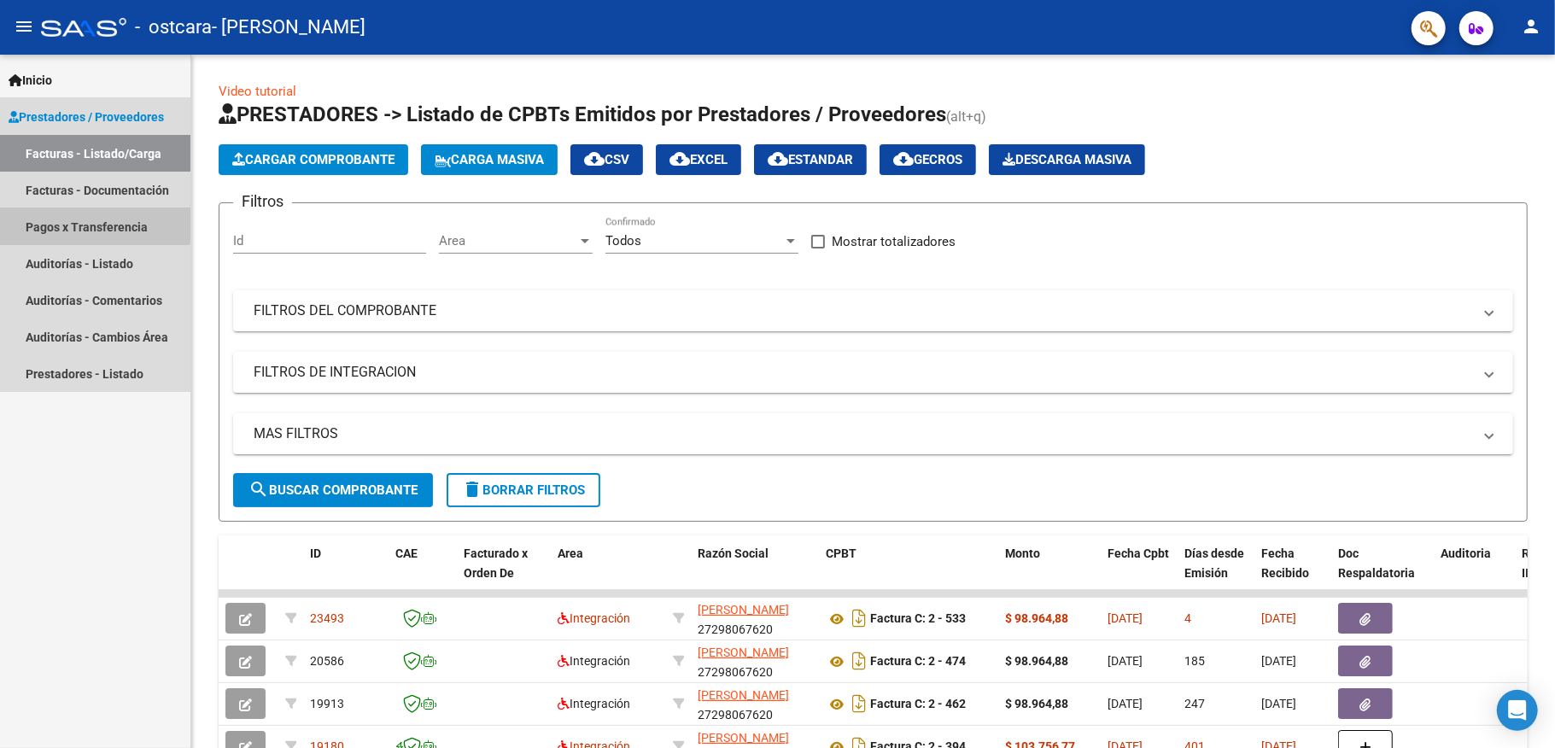
click at [80, 223] on link "Pagos x Transferencia" at bounding box center [95, 226] width 190 height 37
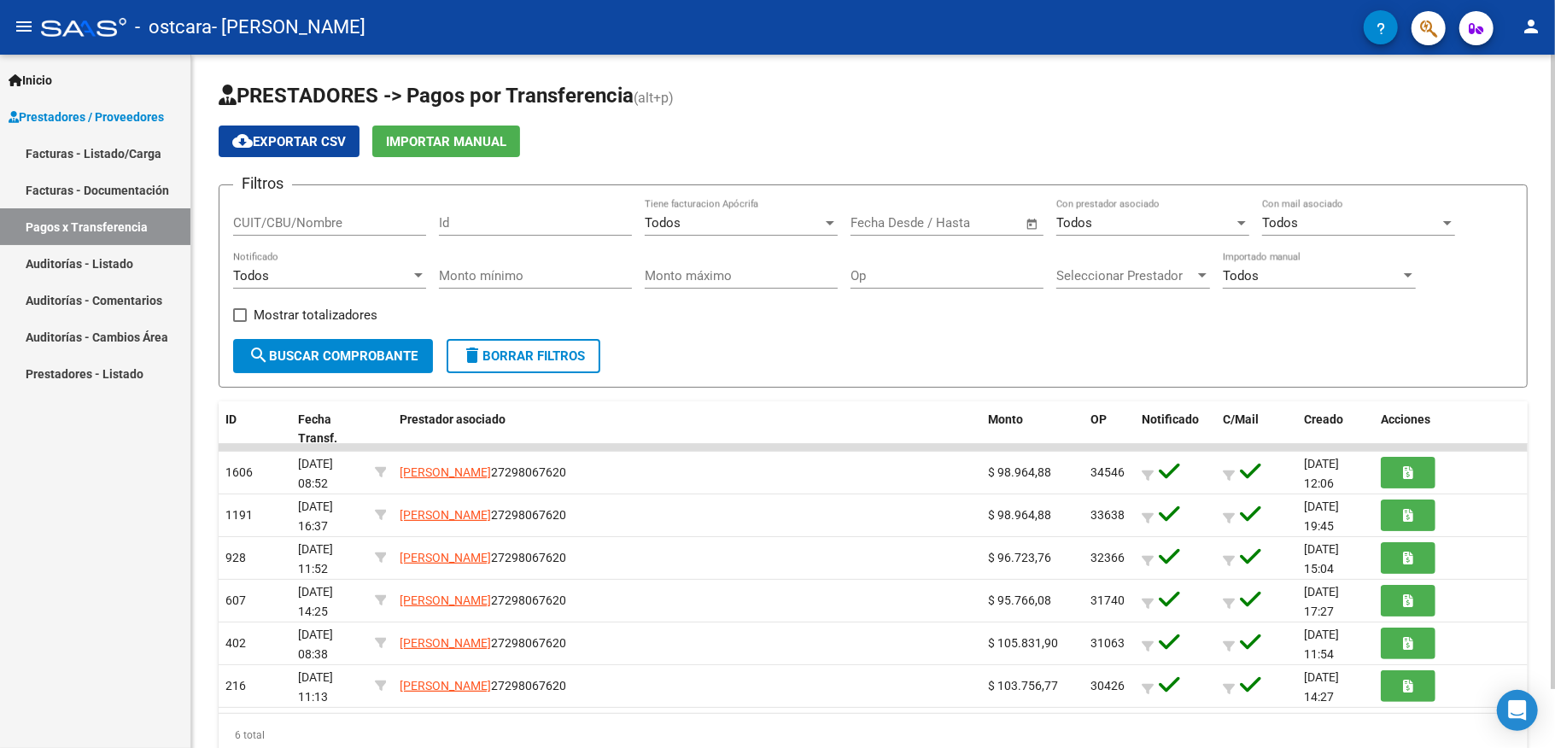
scroll to position [63, 0]
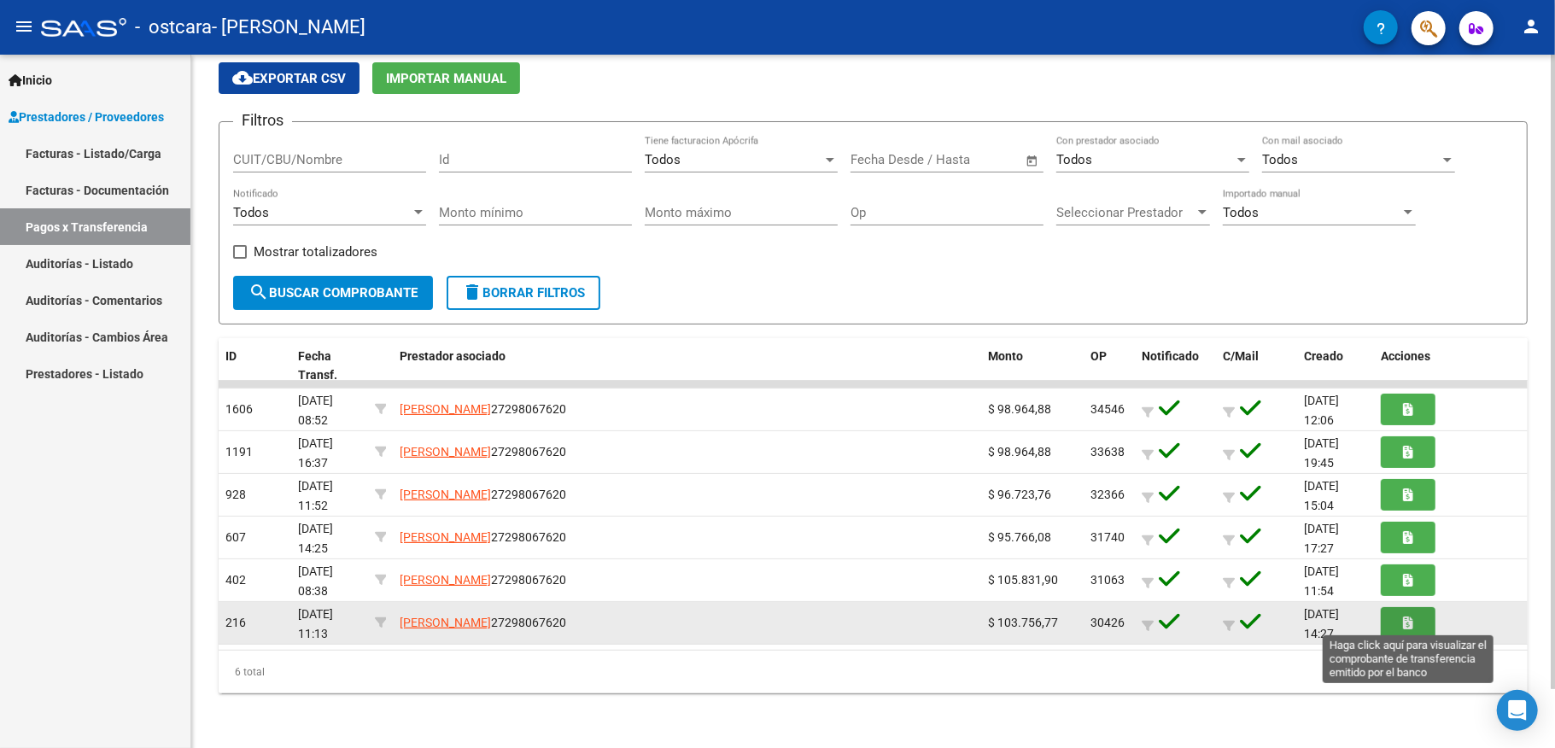
click at [1402, 624] on button "button" at bounding box center [1408, 623] width 55 height 32
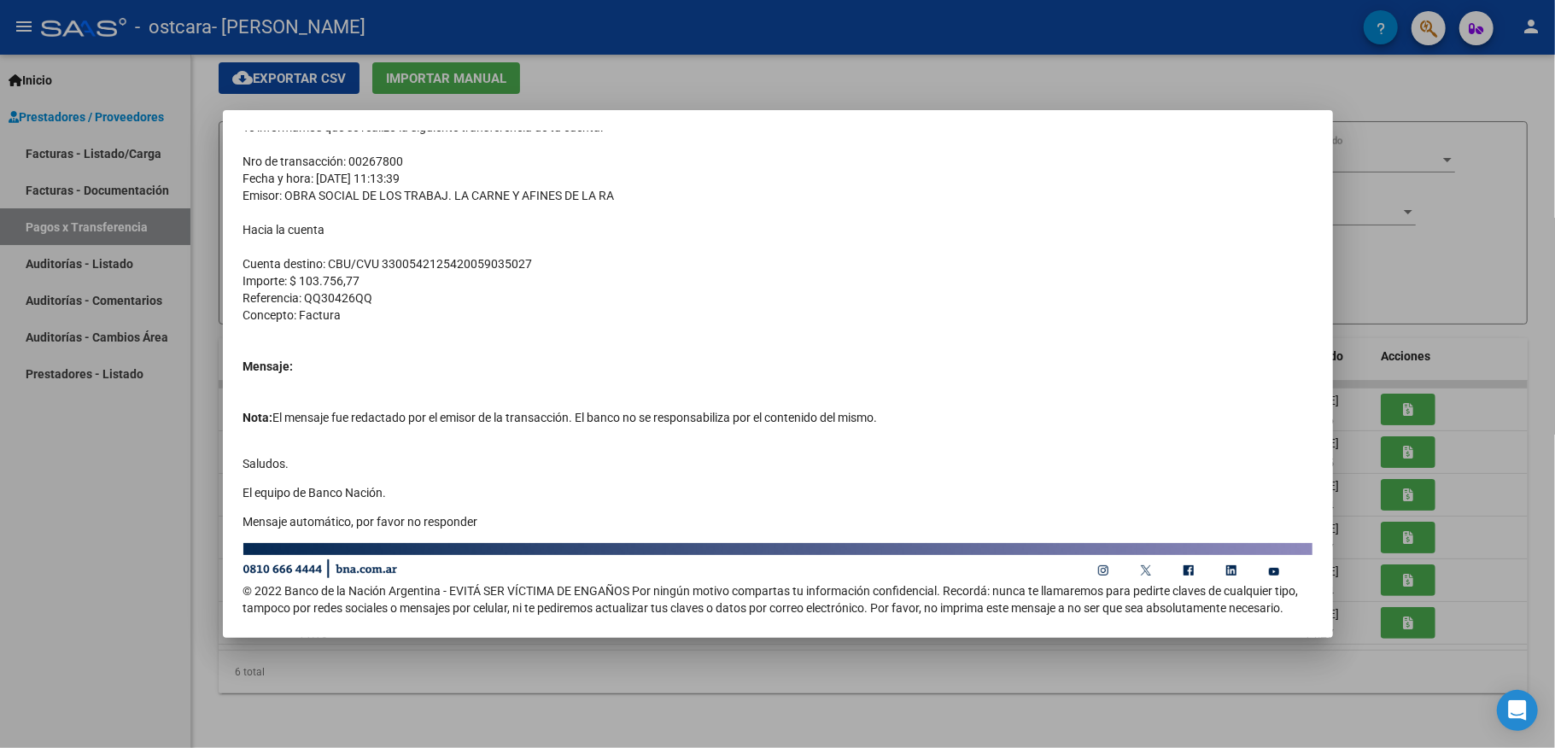
scroll to position [169, 0]
click at [1339, 72] on div at bounding box center [777, 374] width 1555 height 748
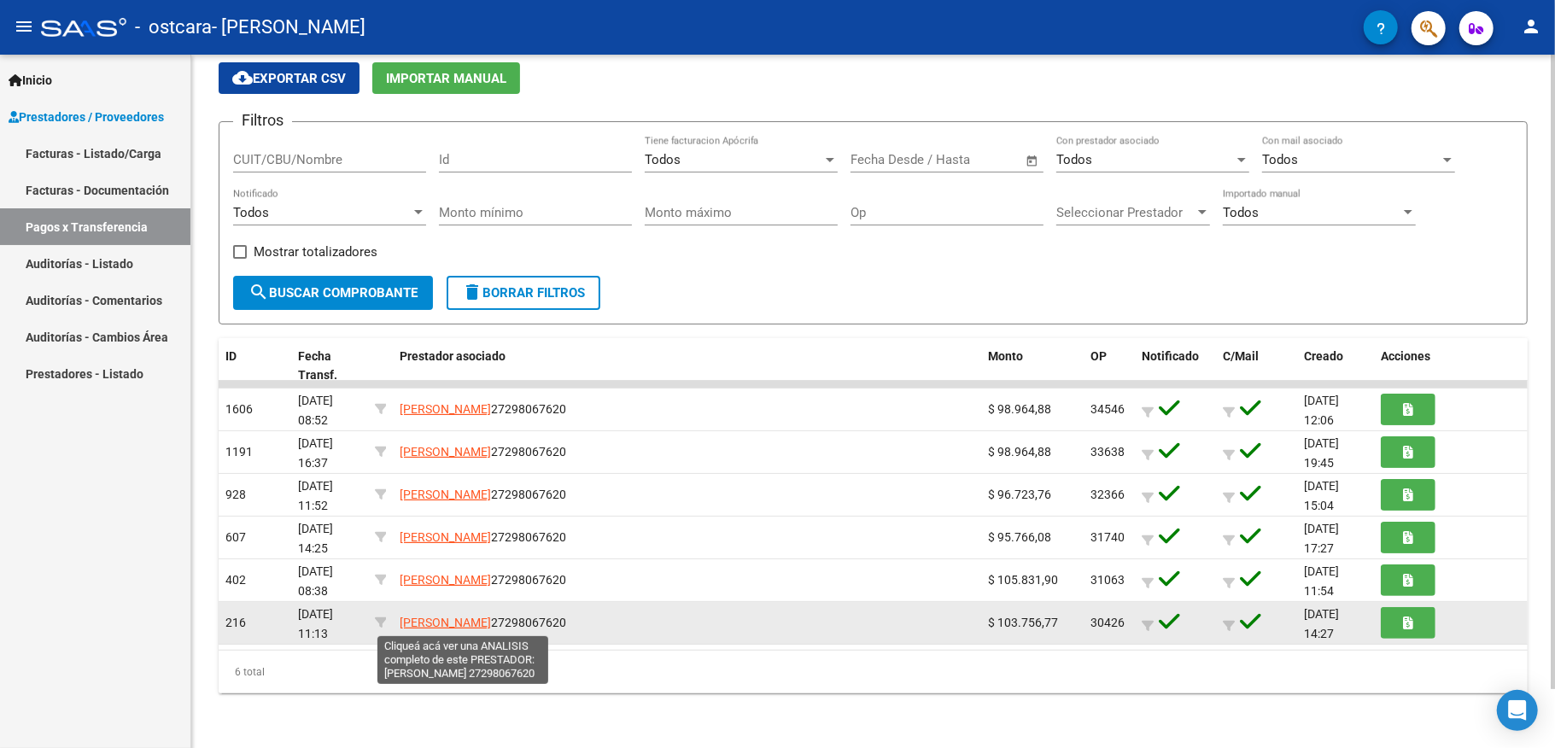
click at [478, 616] on span "[PERSON_NAME]" at bounding box center [445, 623] width 91 height 14
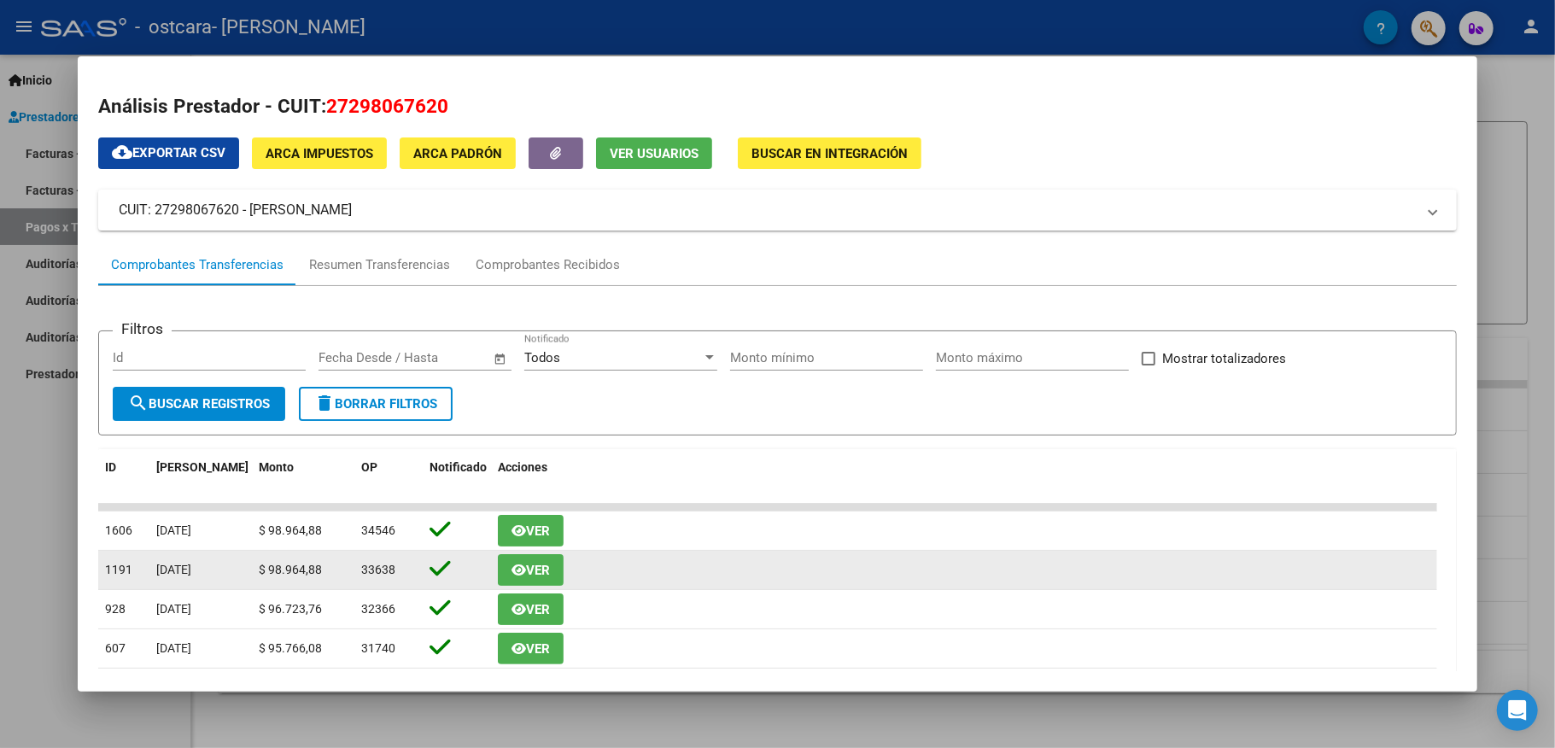
scroll to position [158, 0]
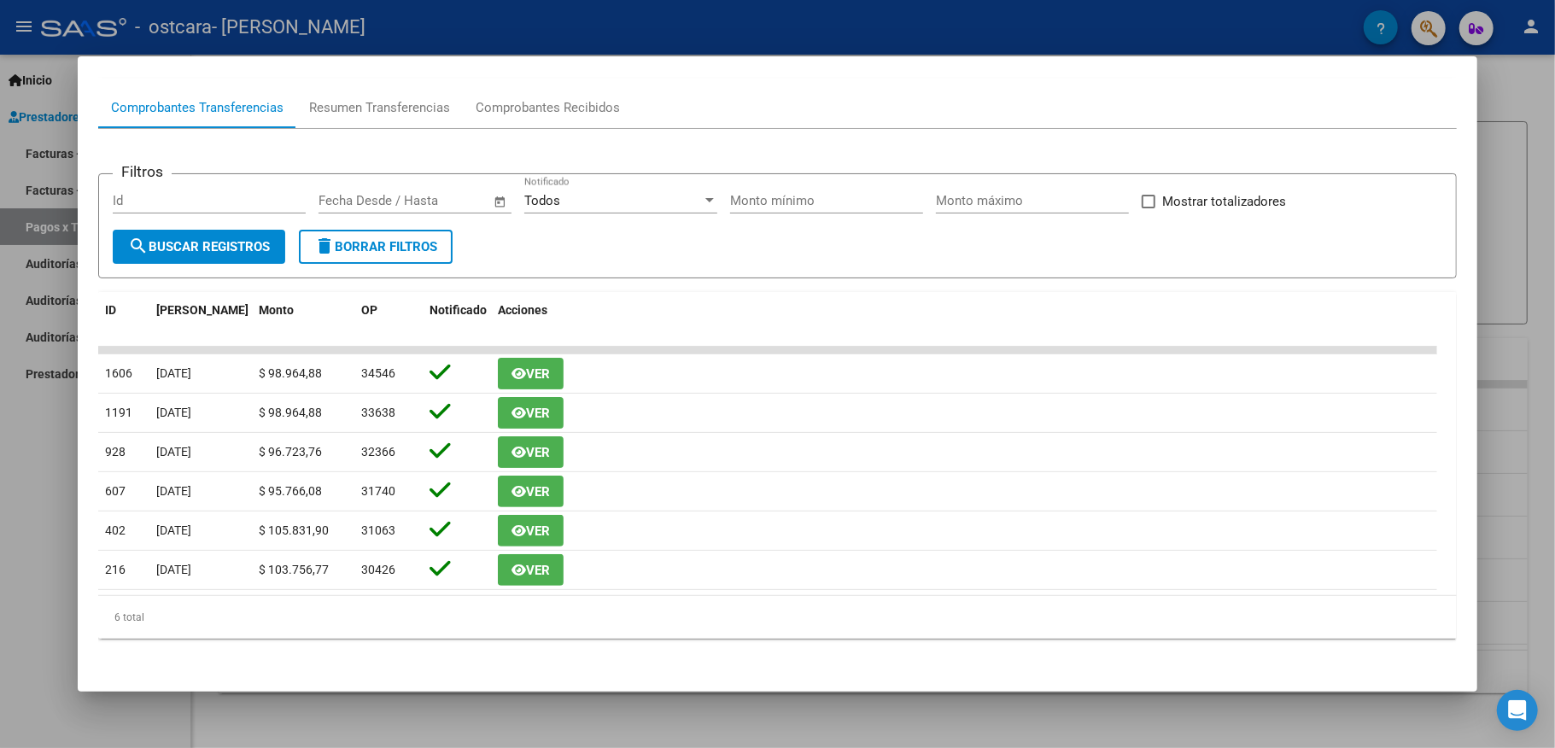
click at [842, 21] on div at bounding box center [777, 374] width 1555 height 748
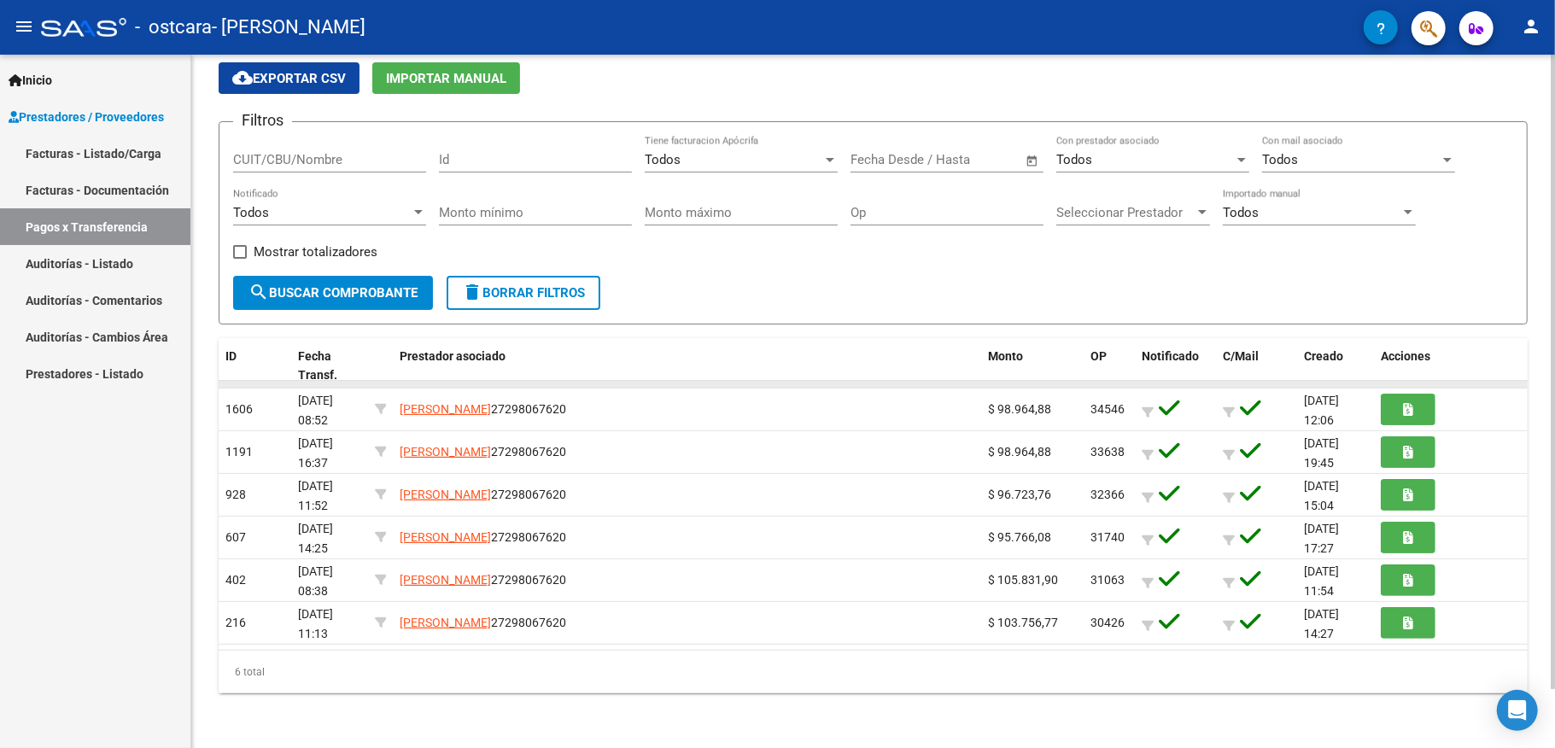
scroll to position [0, 0]
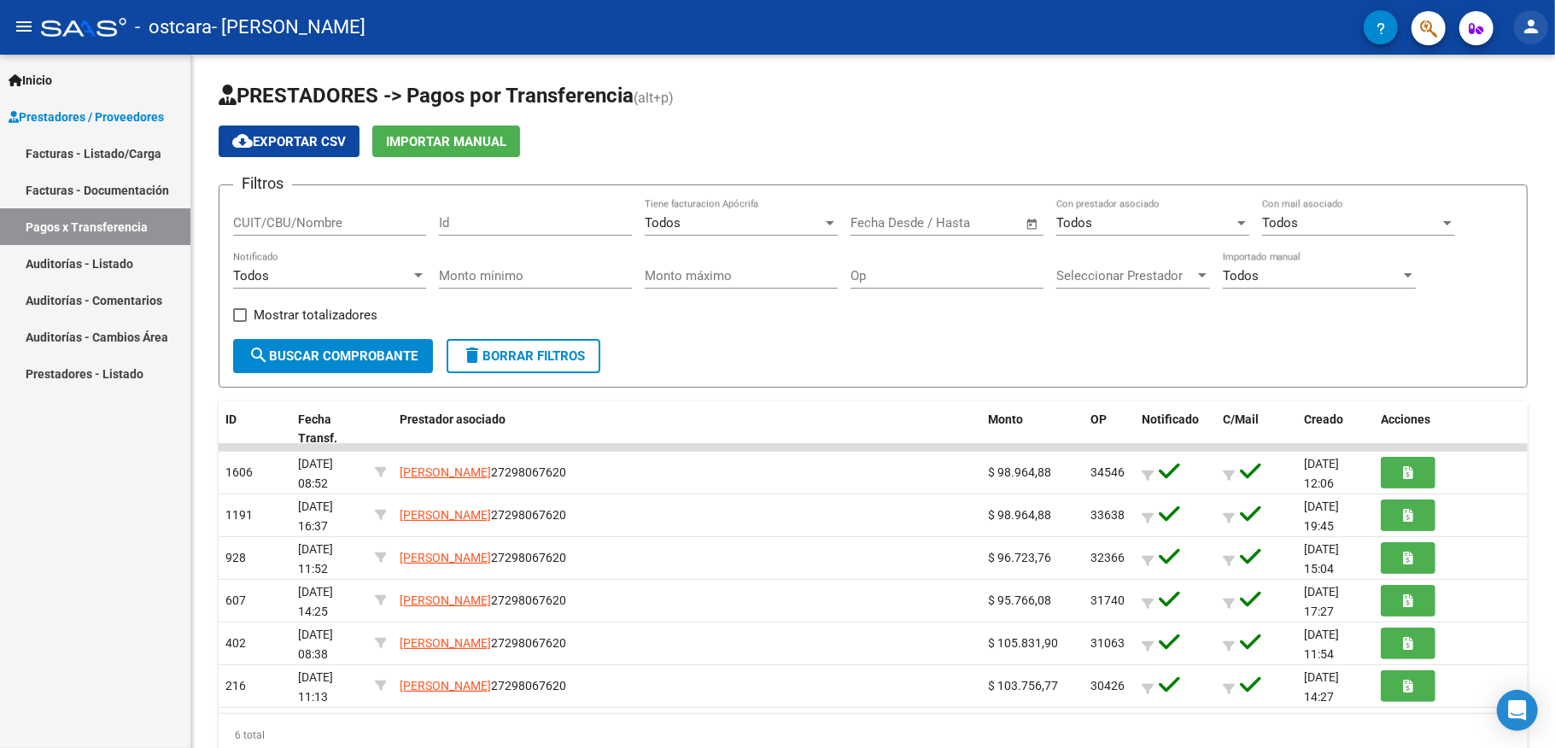
click at [1536, 32] on mat-icon "person" at bounding box center [1531, 26] width 20 height 20
click at [1483, 116] on button "exit_to_app Salir" at bounding box center [1496, 112] width 104 height 41
